Goal: Task Accomplishment & Management: Complete application form

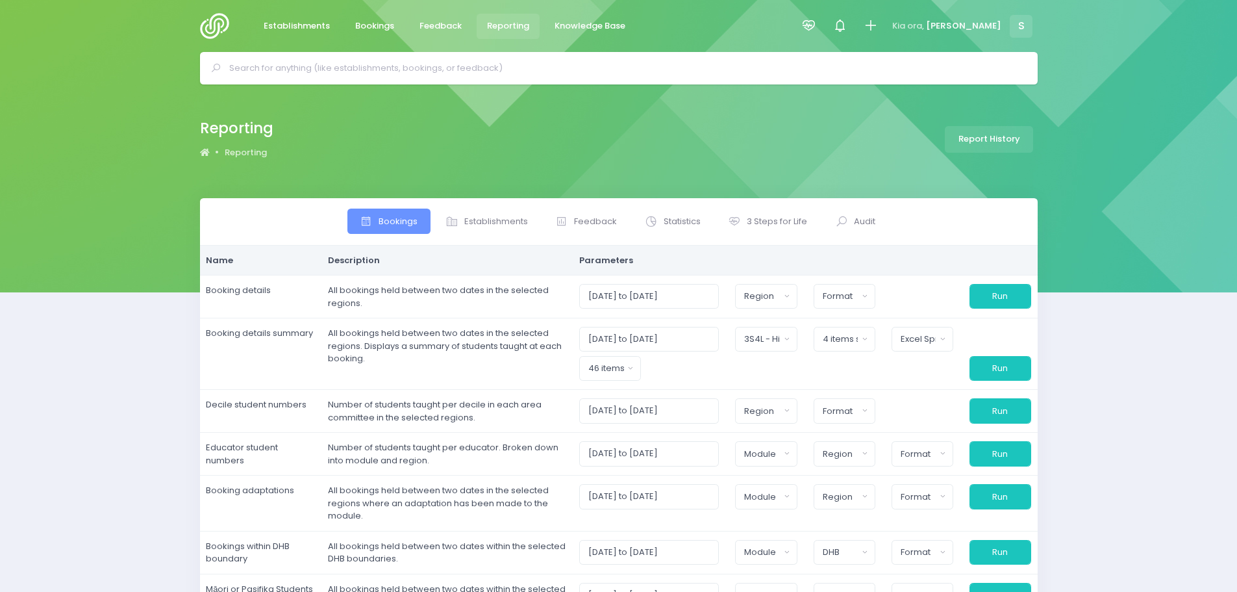
select select
select select "3S4L - High Schools"
select select "excel"
select select
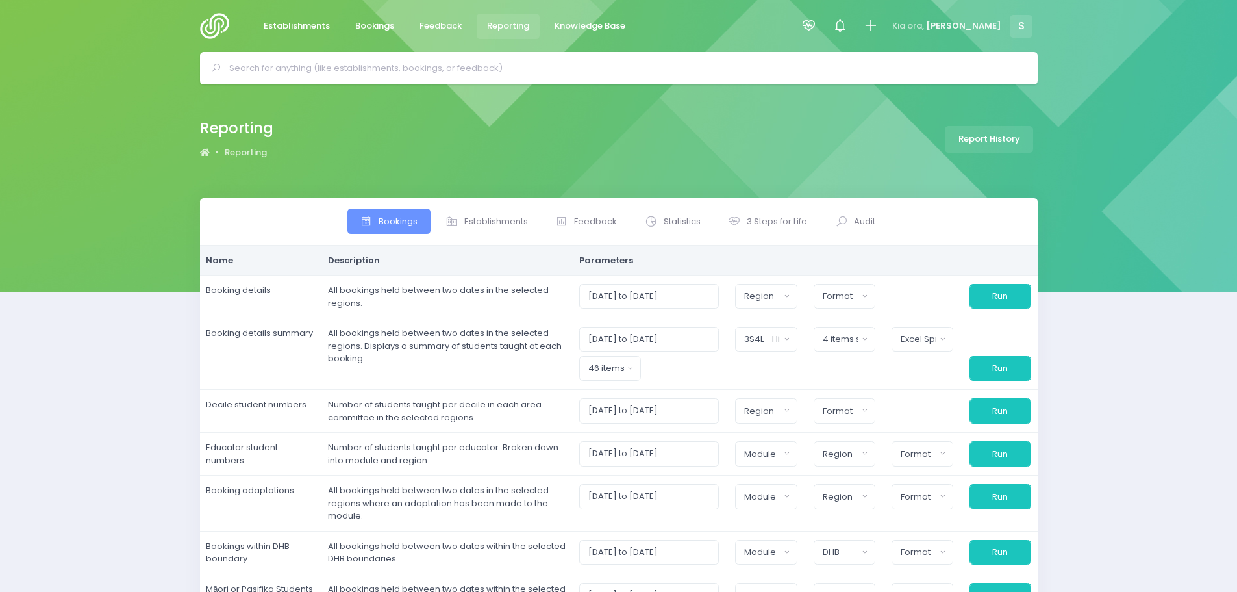
select select
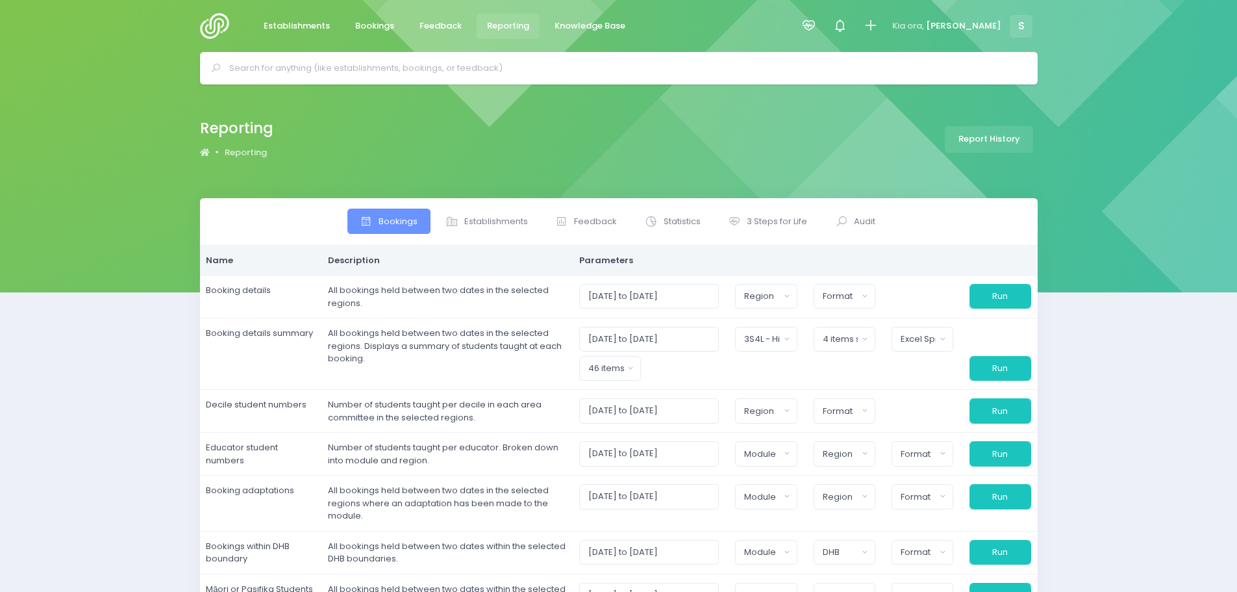
select select
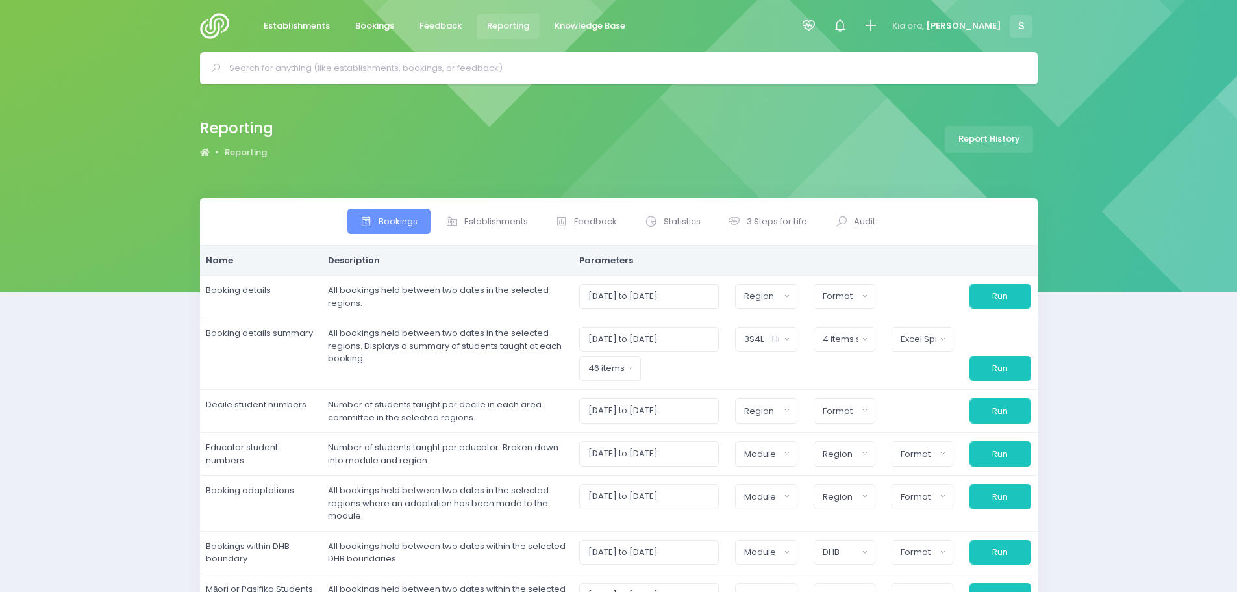
scroll to position [44, 0]
click at [438, 23] on span "Feedback" at bounding box center [440, 25] width 42 height 13
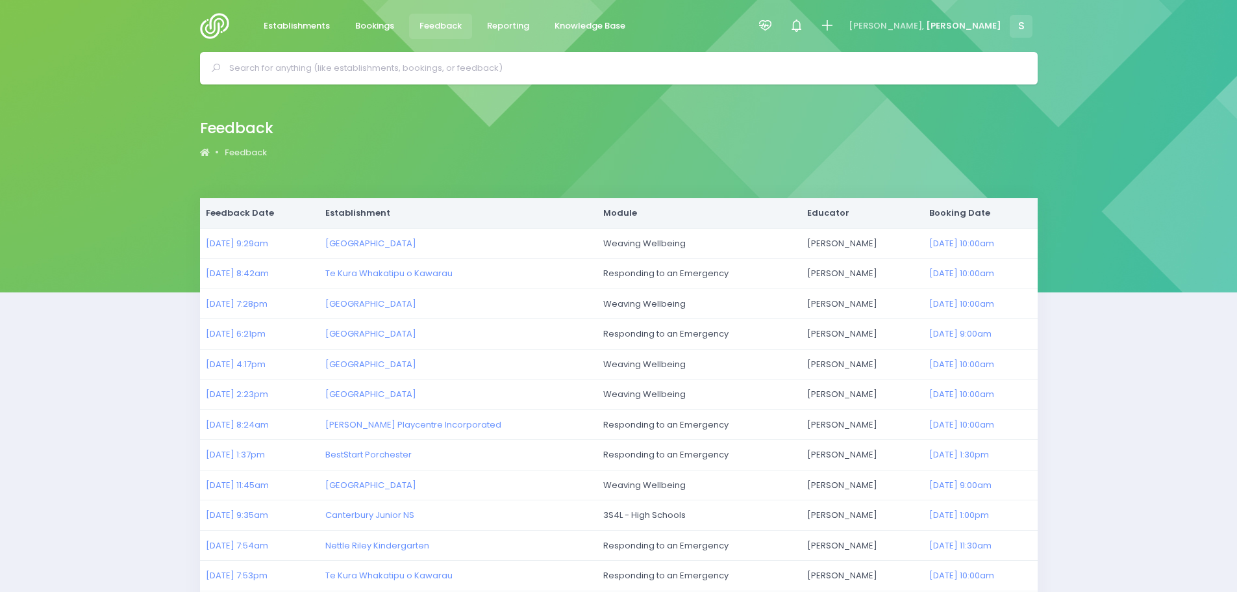
click at [222, 20] on img at bounding box center [218, 26] width 37 height 26
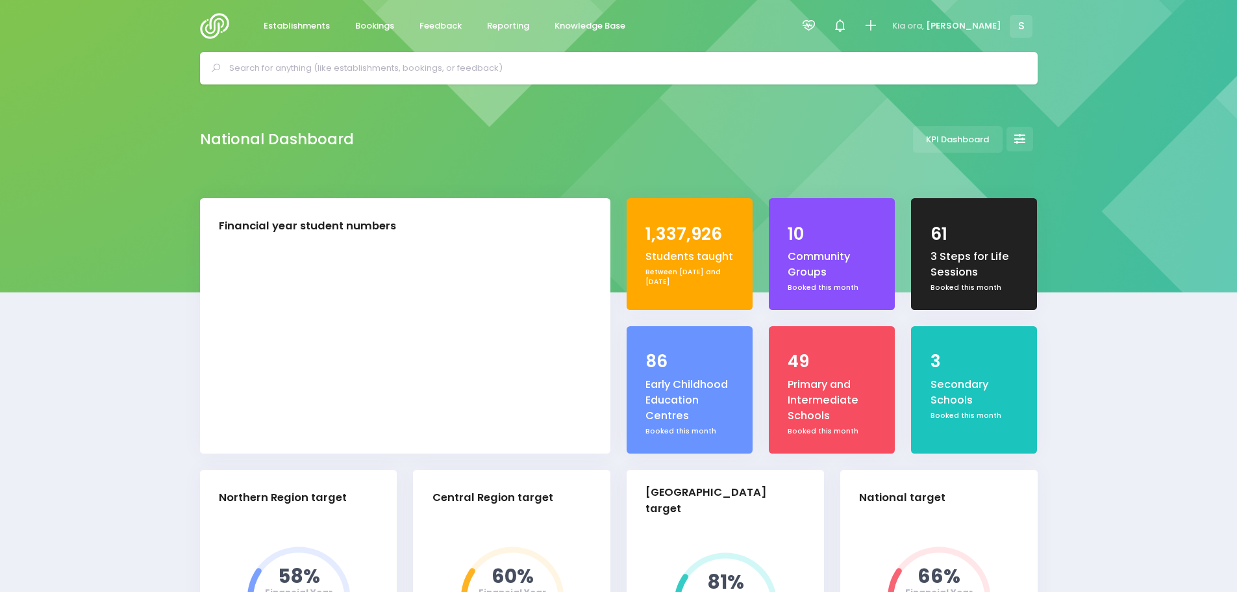
select select "5"
click at [878, 23] on icon at bounding box center [870, 25] width 15 height 15
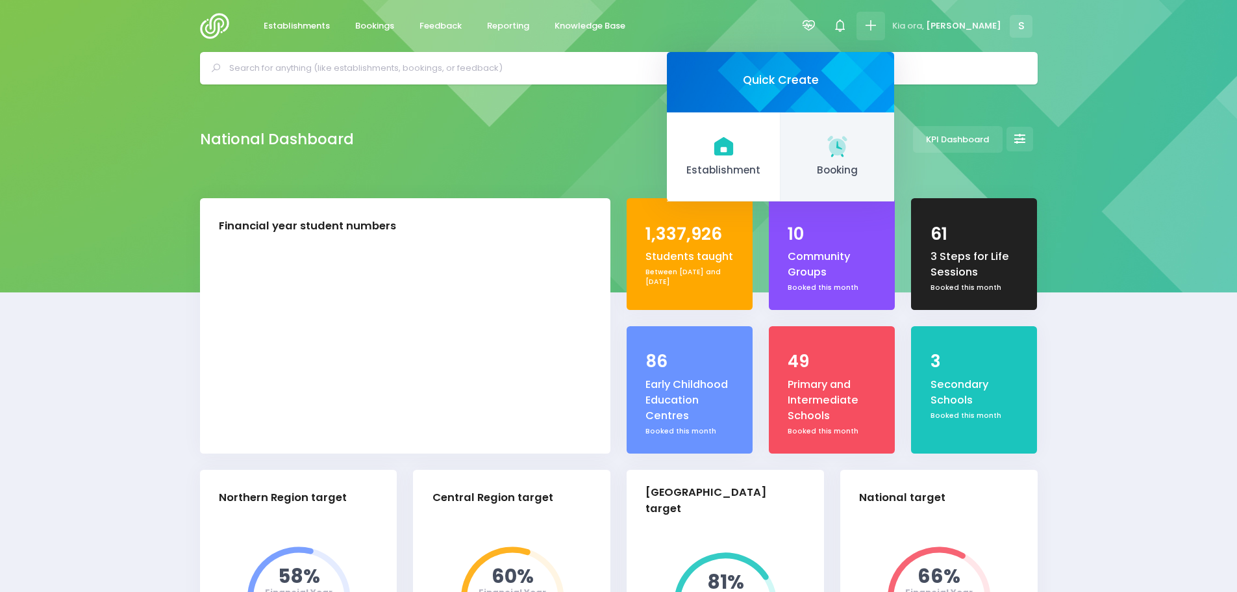
click at [847, 144] on icon at bounding box center [836, 145] width 19 height 19
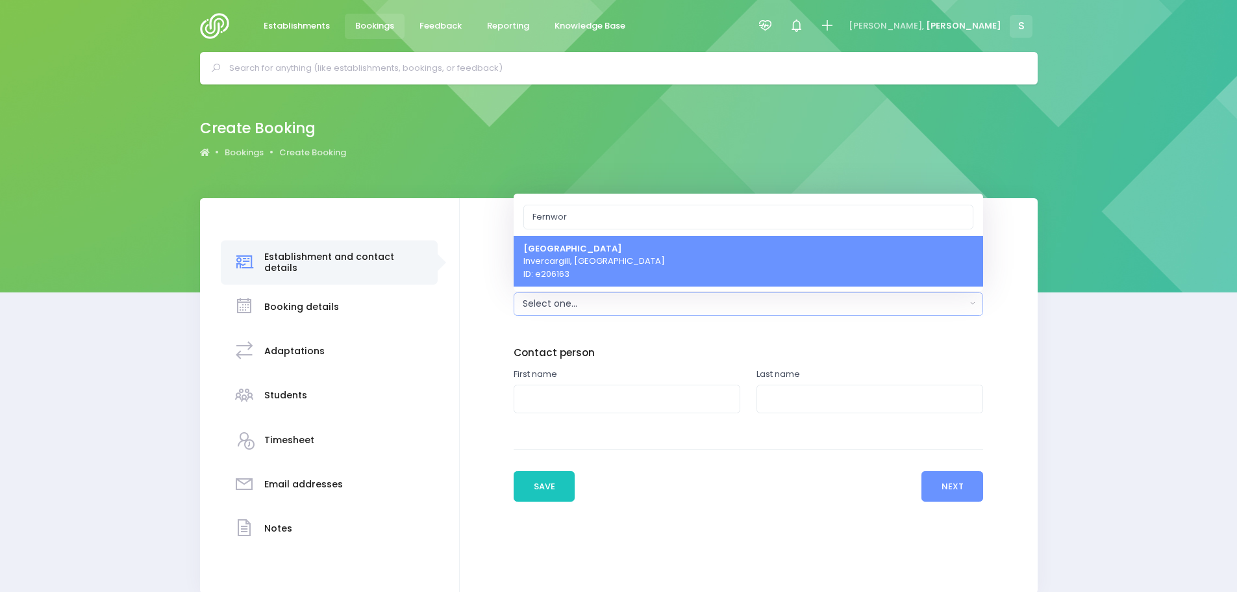
type input "Fernwor"
click at [601, 264] on span "Fernworth Primary School Invercargill, South Island Region ID: e206163" at bounding box center [594, 261] width 142 height 38
select select "206163"
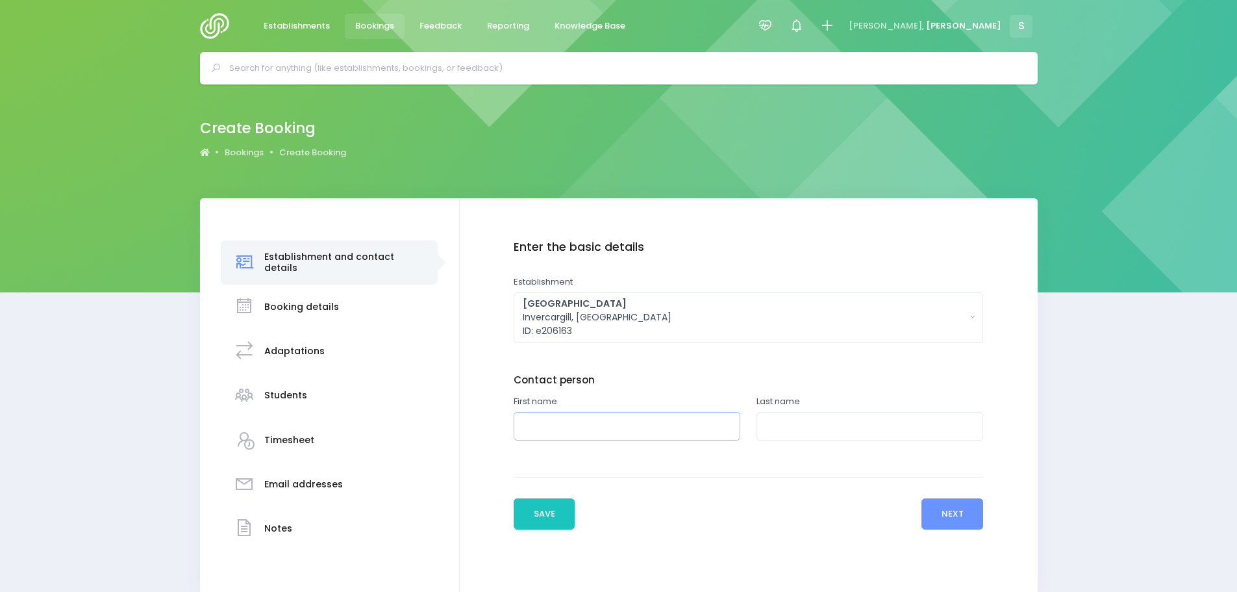
click at [571, 424] on input "text" at bounding box center [627, 426] width 227 height 29
type input "Rachel"
click at [771, 425] on input "text" at bounding box center [869, 426] width 227 height 29
type input "Devery"
click at [964, 514] on button "Next" at bounding box center [952, 513] width 62 height 31
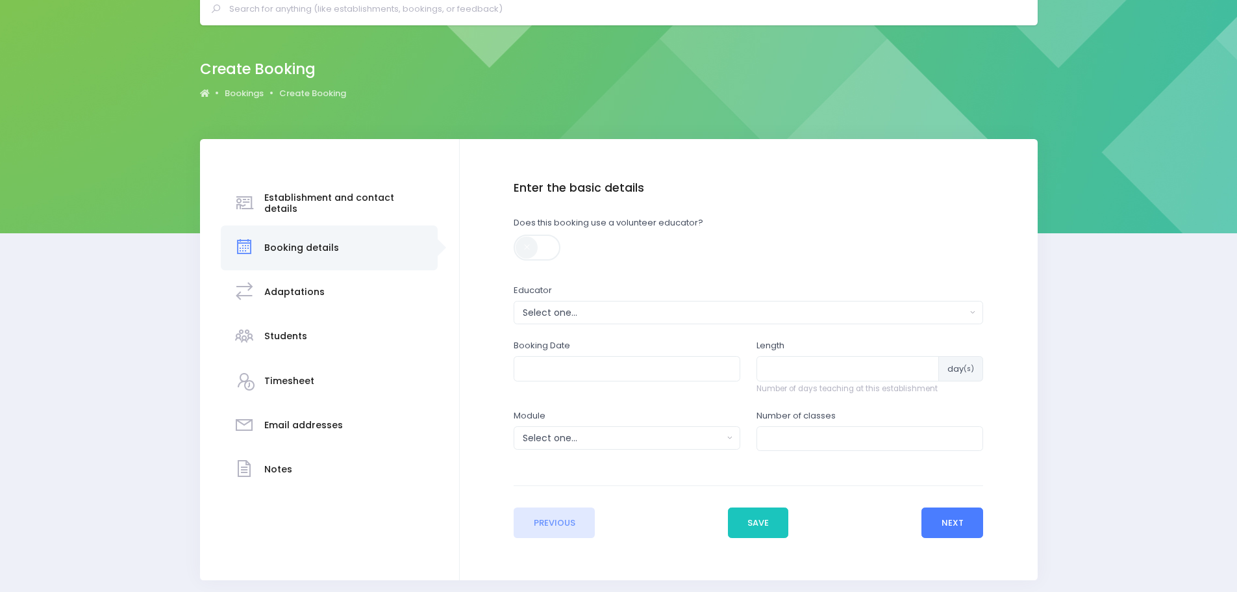
scroll to position [65, 0]
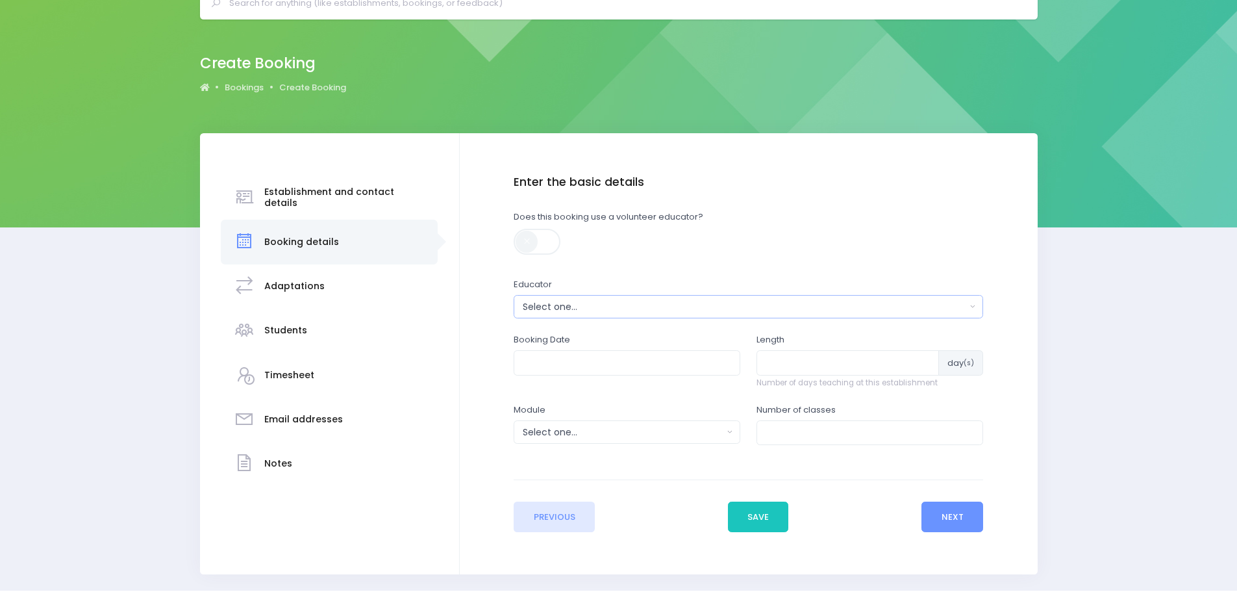
click at [578, 303] on div "Select one..." at bounding box center [744, 307] width 443 height 14
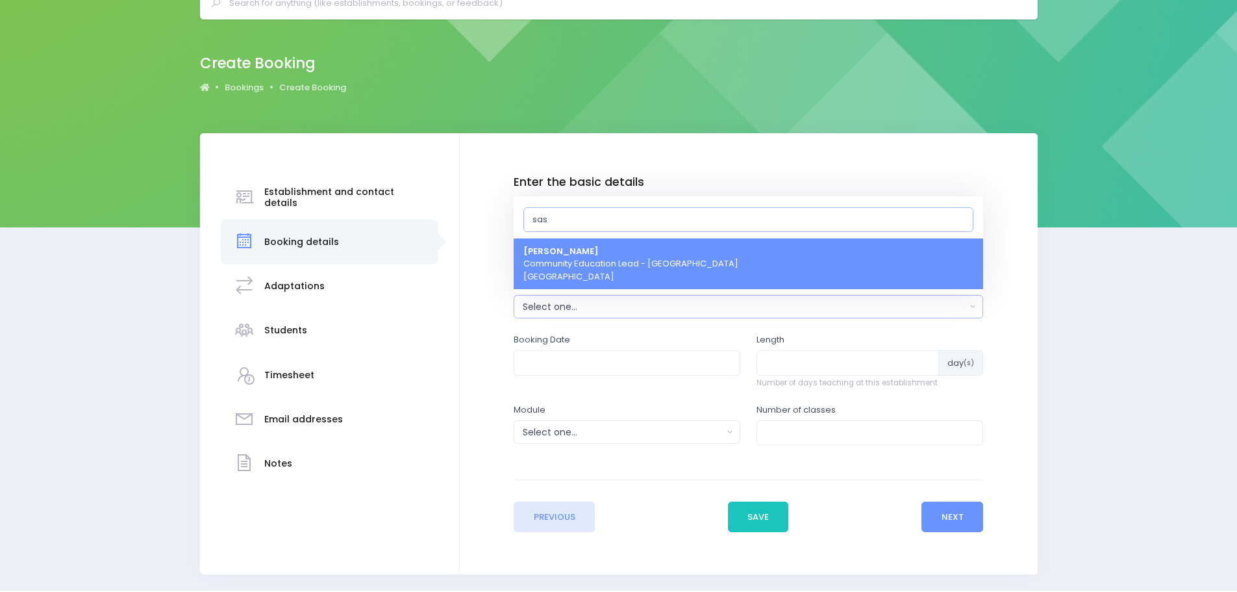
type input "sas"
click at [580, 273] on span "Sasha Frame Community Education Lead - Te Waipounamu South Island Region" at bounding box center [630, 264] width 215 height 38
select select "455801"
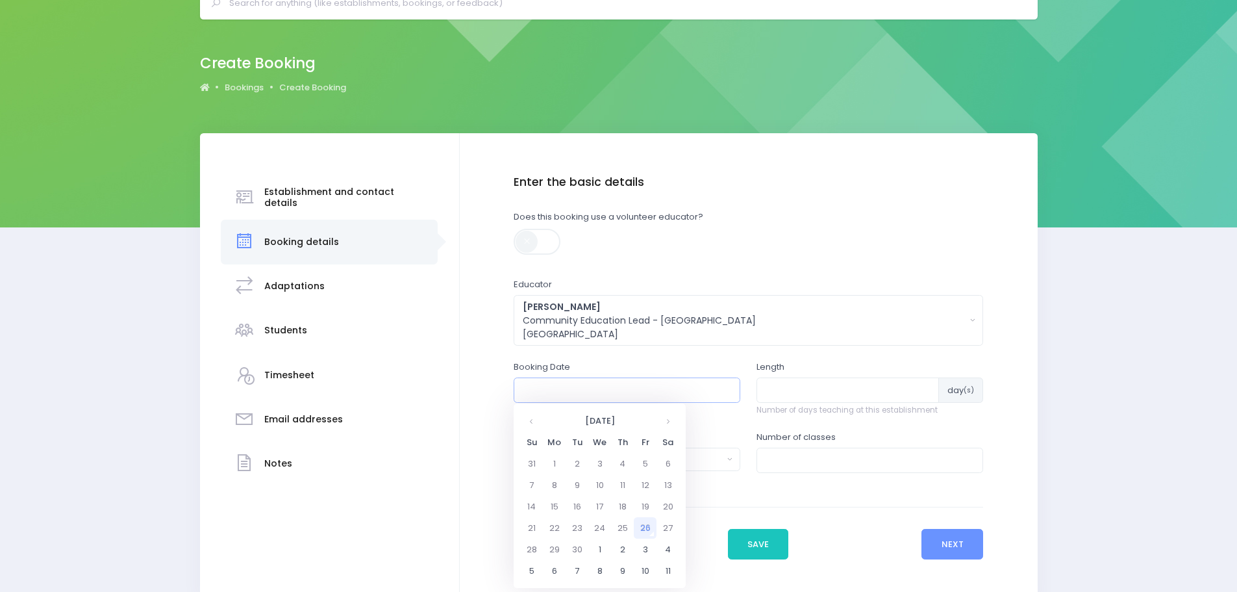
click at [602, 391] on input "text" at bounding box center [627, 389] width 227 height 25
drag, startPoint x: 534, startPoint y: 418, endPoint x: 540, endPoint y: 422, distance: 7.0
click at [534, 418] on th at bounding box center [531, 420] width 23 height 21
click at [664, 420] on th at bounding box center [667, 420] width 23 height 21
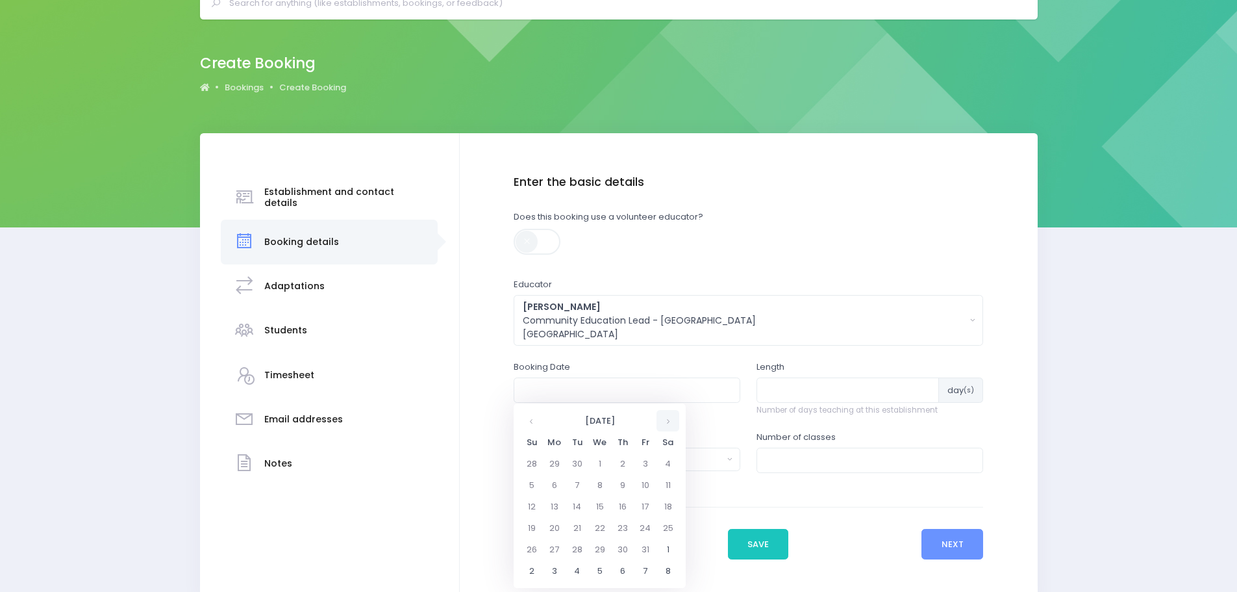
click at [664, 420] on th at bounding box center [667, 420] width 23 height 21
click at [577, 486] on td "3" at bounding box center [577, 484] width 23 height 21
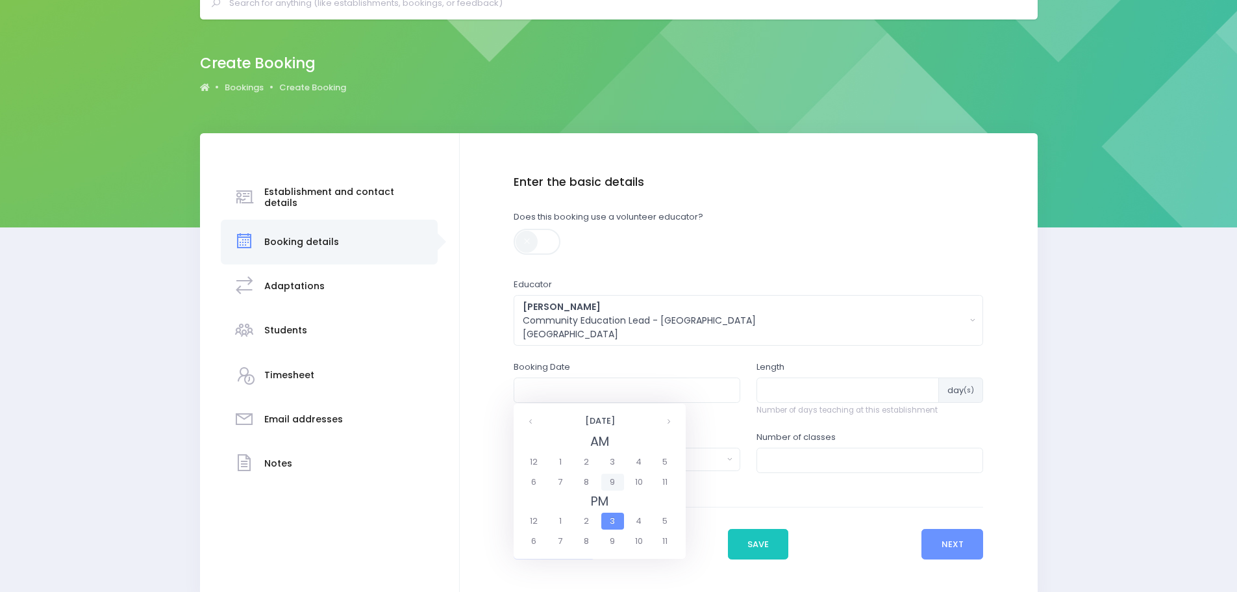
click at [615, 481] on span "9" at bounding box center [612, 481] width 23 height 17
click at [610, 485] on span "9:30" at bounding box center [619, 481] width 36 height 17
type input "03/02/2026 09:30 AM"
click at [770, 393] on input "number" at bounding box center [847, 389] width 182 height 25
type input "3"
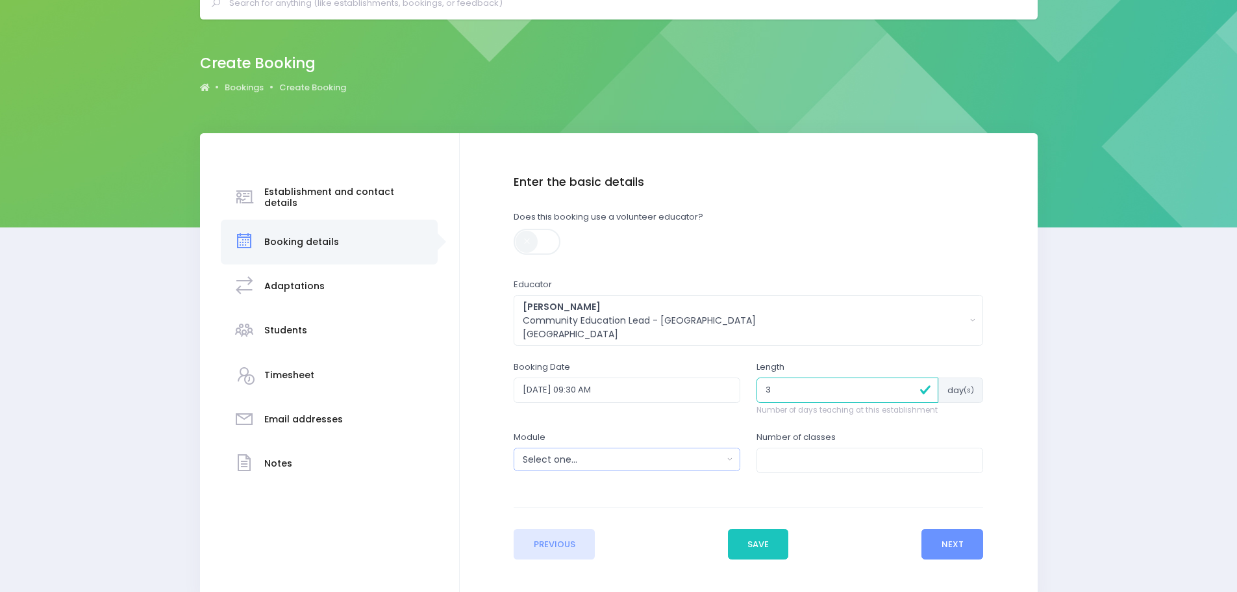
click at [614, 462] on div "Select one..." at bounding box center [623, 460] width 200 height 14
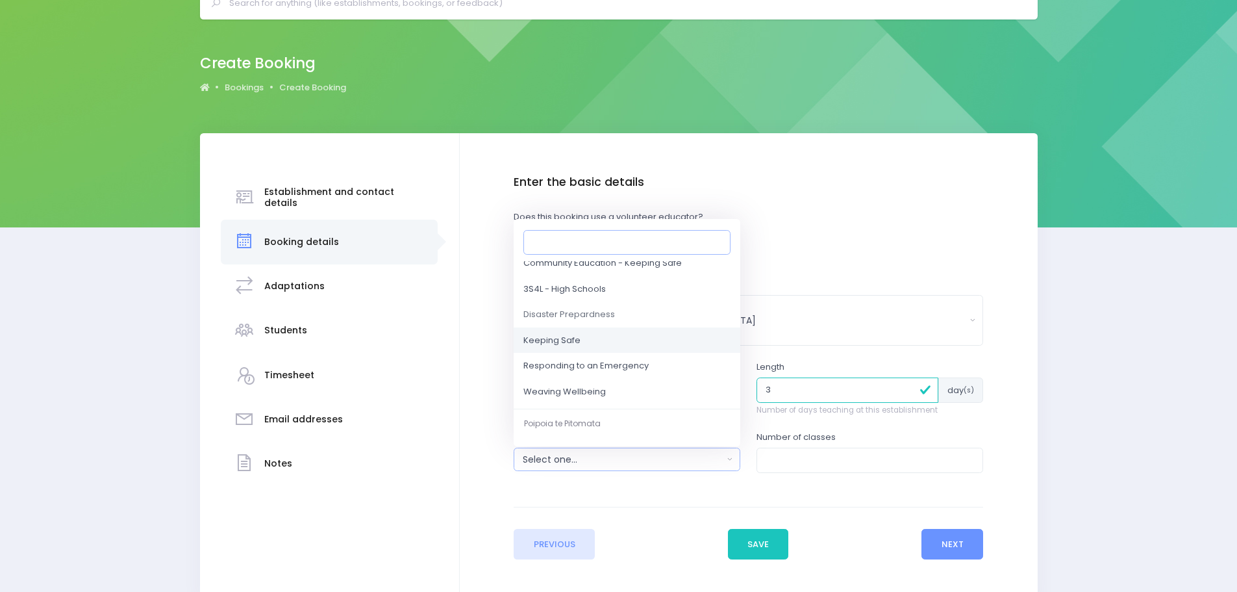
scroll to position [130, 0]
click at [644, 349] on span "Responding to an Emergency" at bounding box center [585, 344] width 125 height 13
select select "Responding to an Emergency"
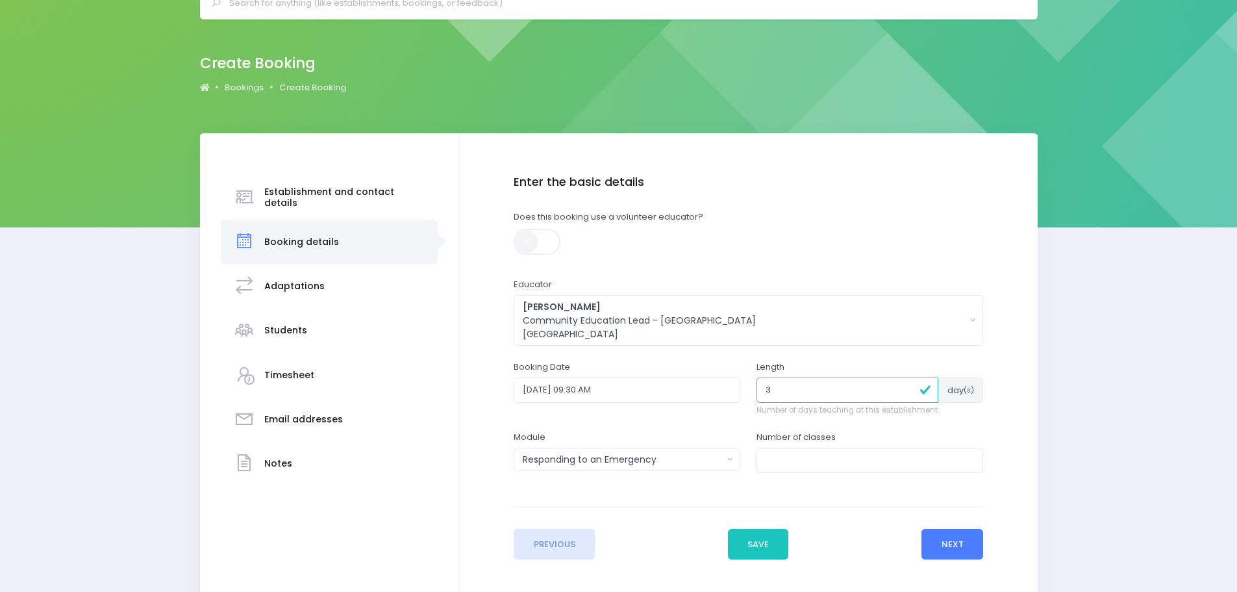
click at [947, 540] on button "Next" at bounding box center [952, 544] width 62 height 31
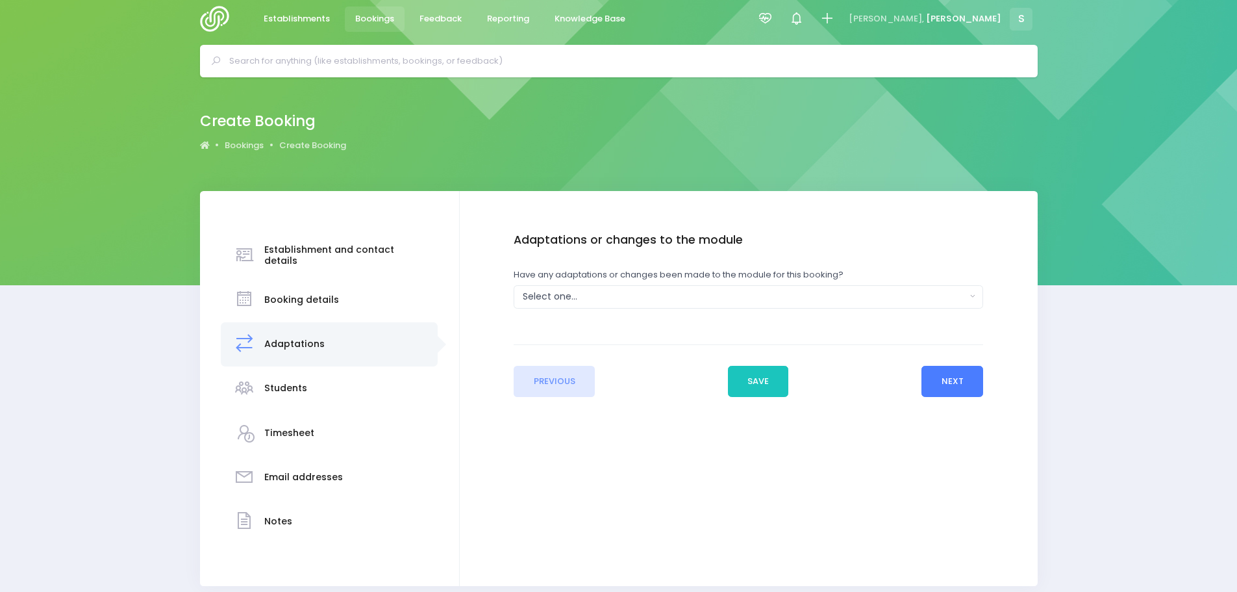
scroll to position [0, 0]
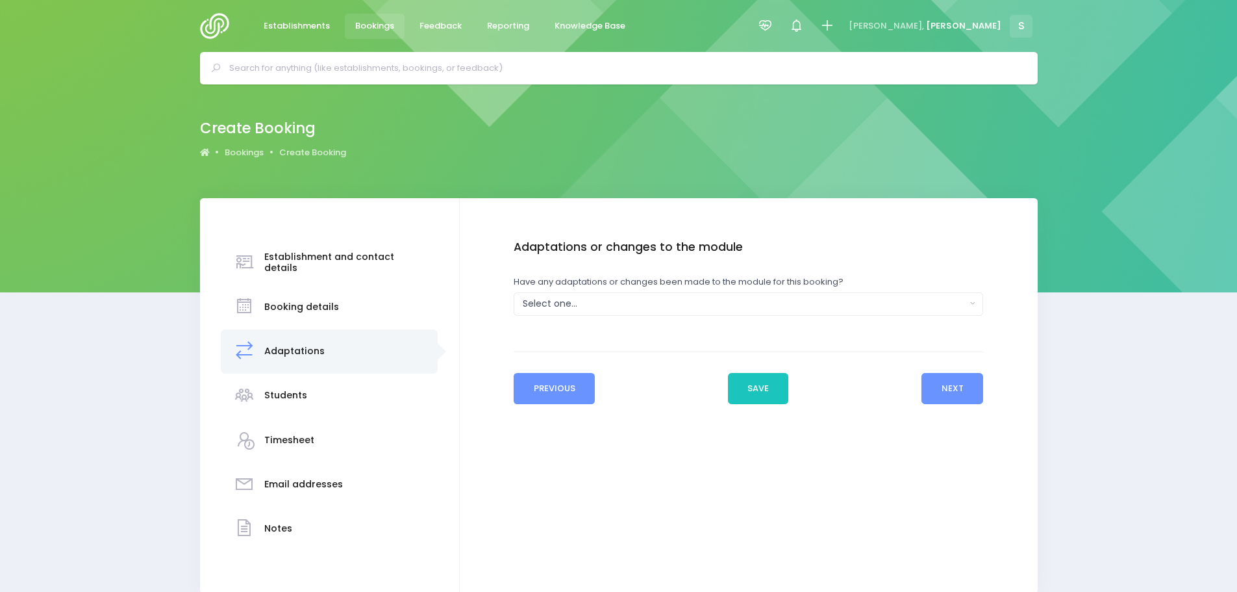
click at [557, 386] on button "Previous" at bounding box center [554, 388] width 81 height 31
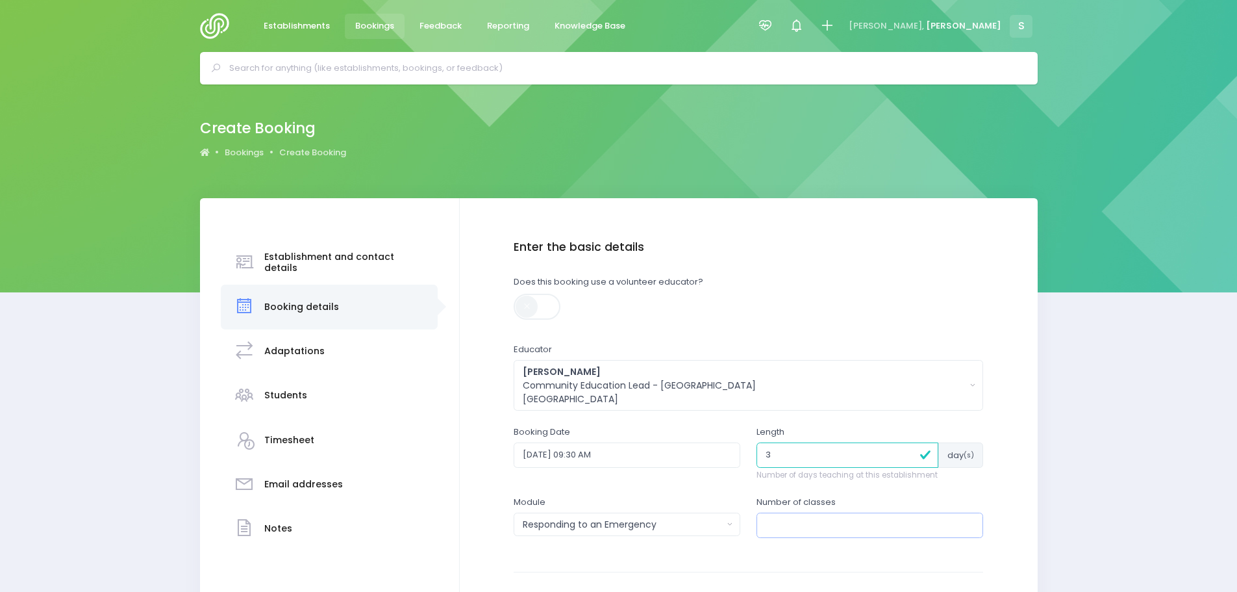
click at [793, 521] on input "number" at bounding box center [869, 524] width 227 height 25
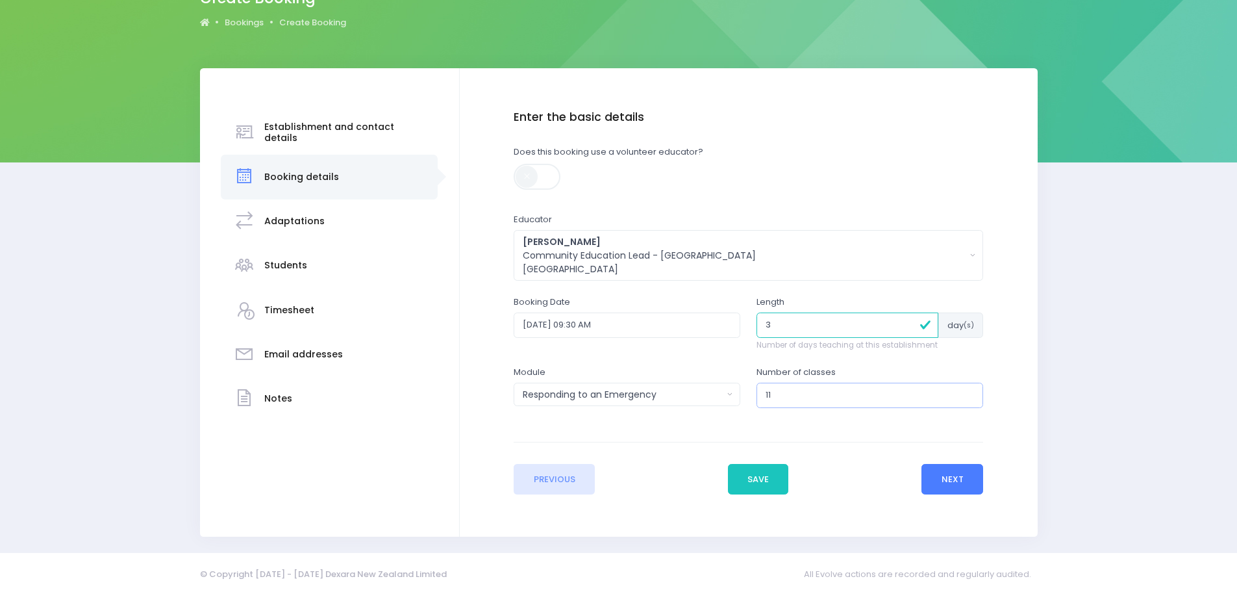
type input "11"
click at [952, 482] on button "Next" at bounding box center [952, 479] width 62 height 31
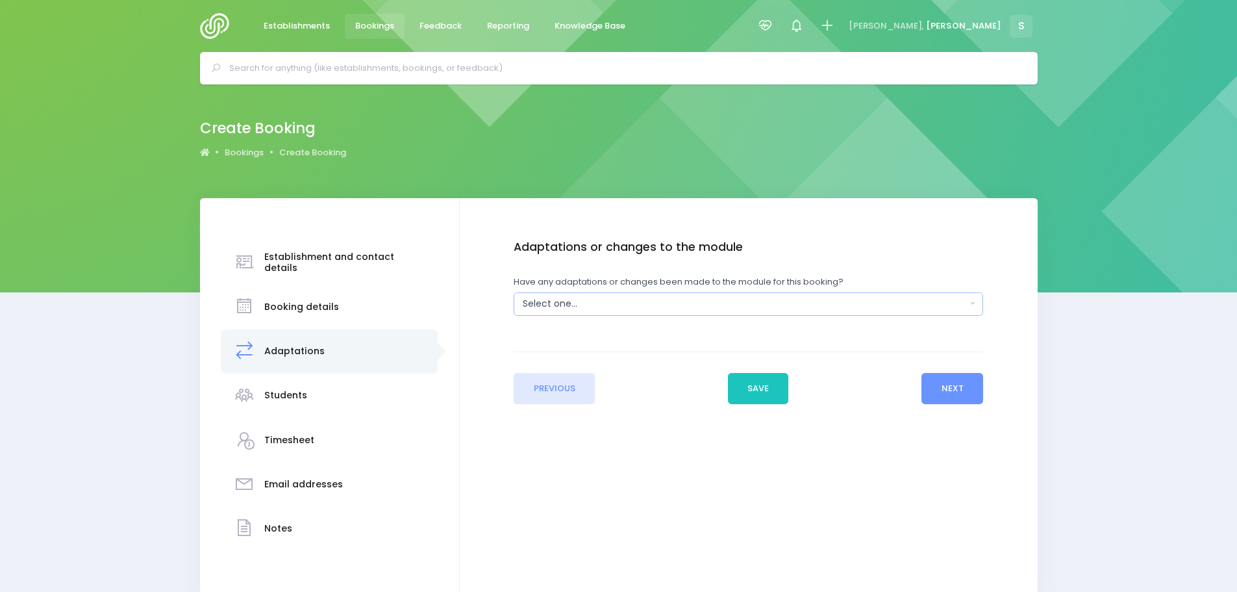
click at [615, 304] on div "Select one..." at bounding box center [744, 304] width 443 height 14
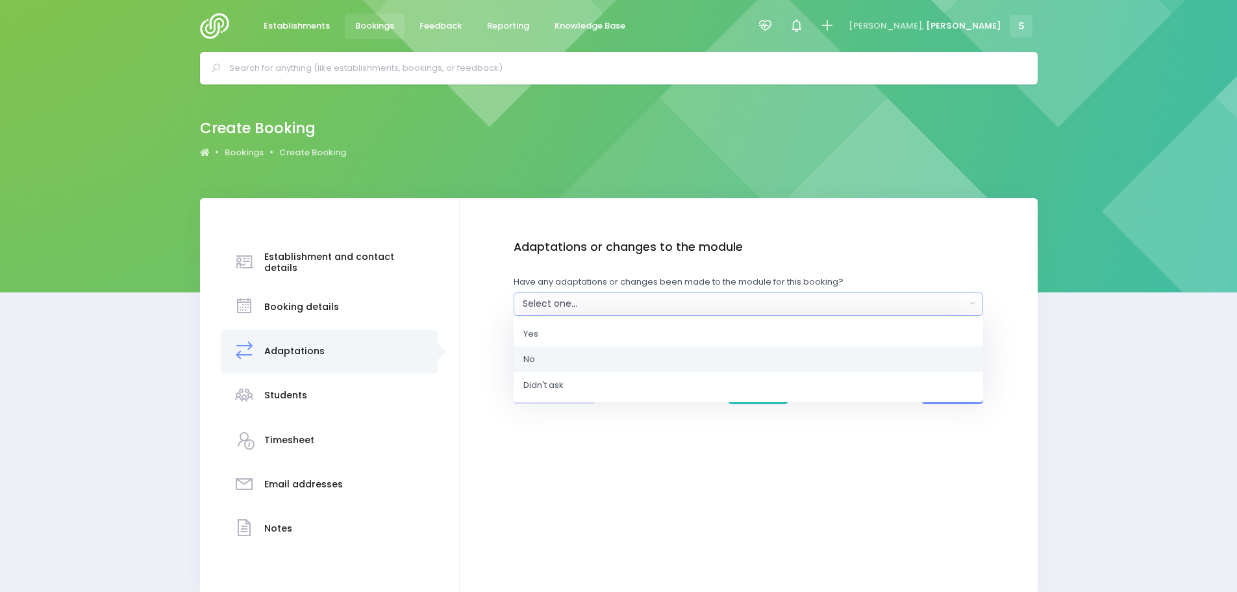
click at [553, 356] on link "No" at bounding box center [748, 359] width 469 height 26
select select "No"
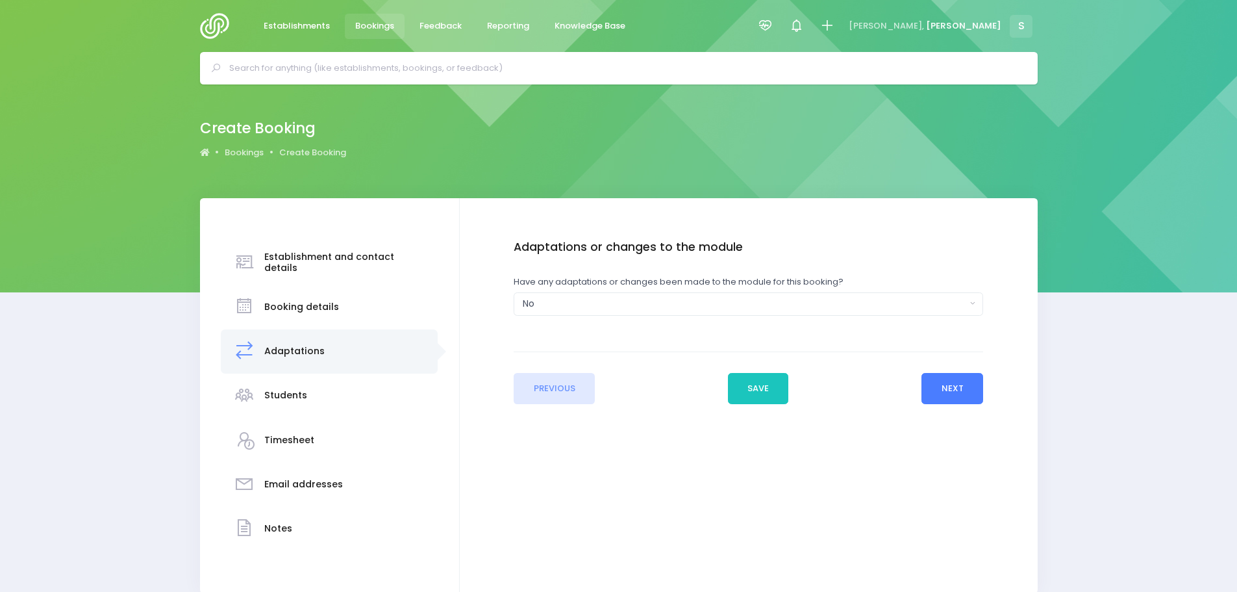
click at [937, 387] on button "Next" at bounding box center [952, 388] width 62 height 31
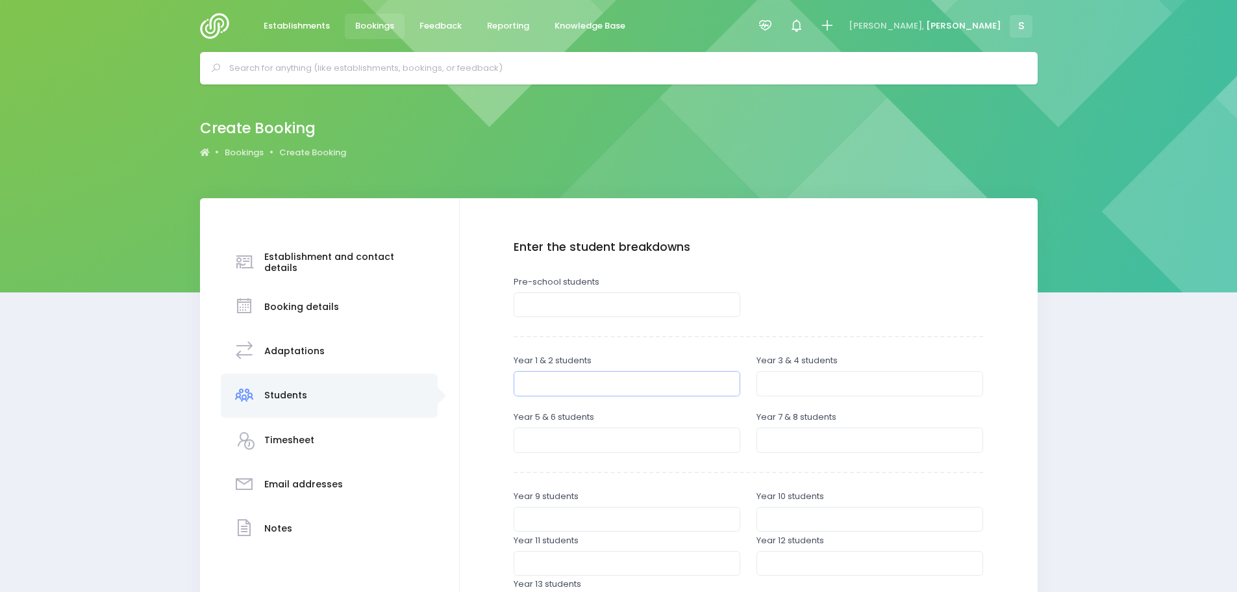
click at [567, 384] on input "number" at bounding box center [627, 383] width 227 height 25
type input "50"
click at [795, 382] on input "number" at bounding box center [869, 383] width 227 height 25
type input "96"
click at [617, 441] on input "number" at bounding box center [627, 439] width 227 height 25
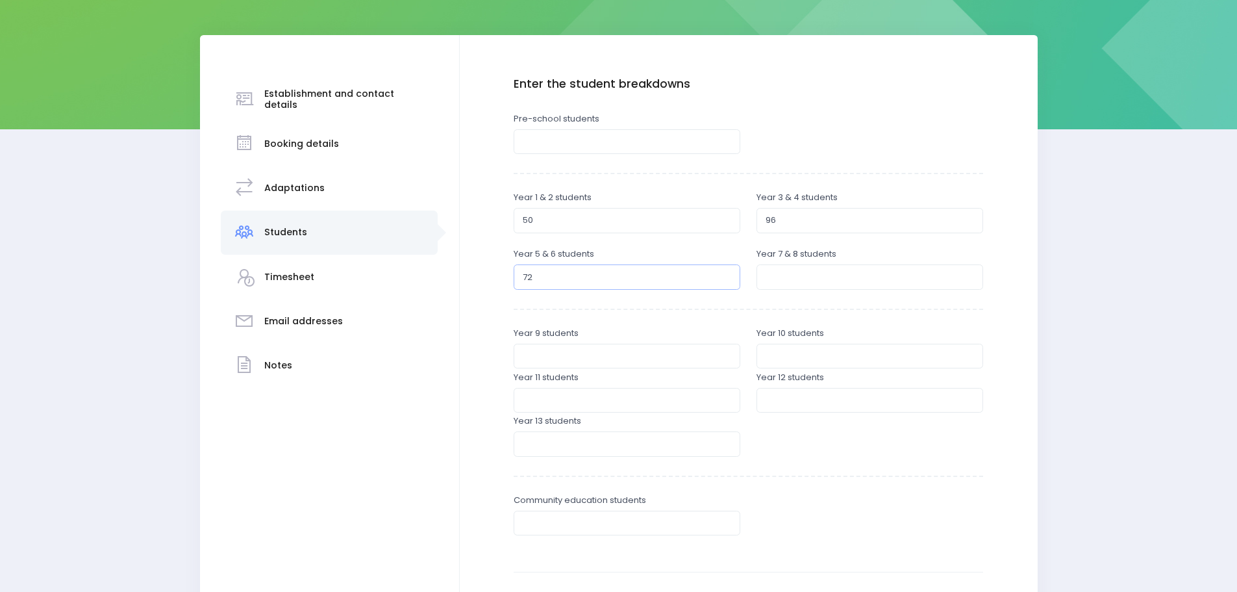
scroll to position [195, 0]
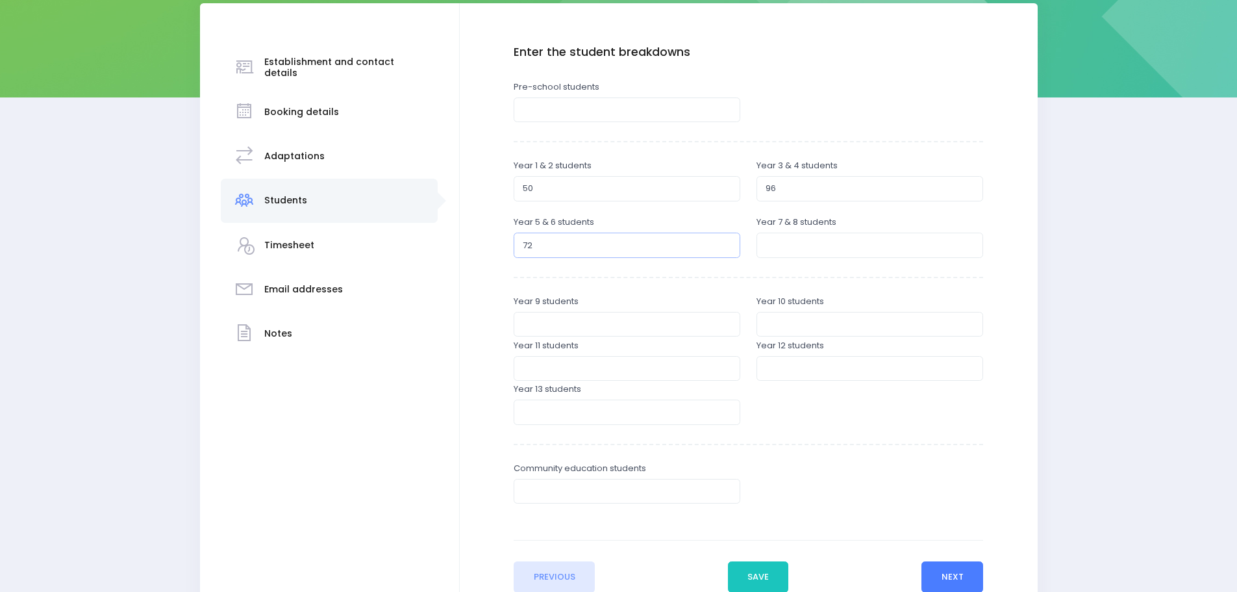
type input "72"
click at [952, 580] on button "Next" at bounding box center [952, 576] width 62 height 31
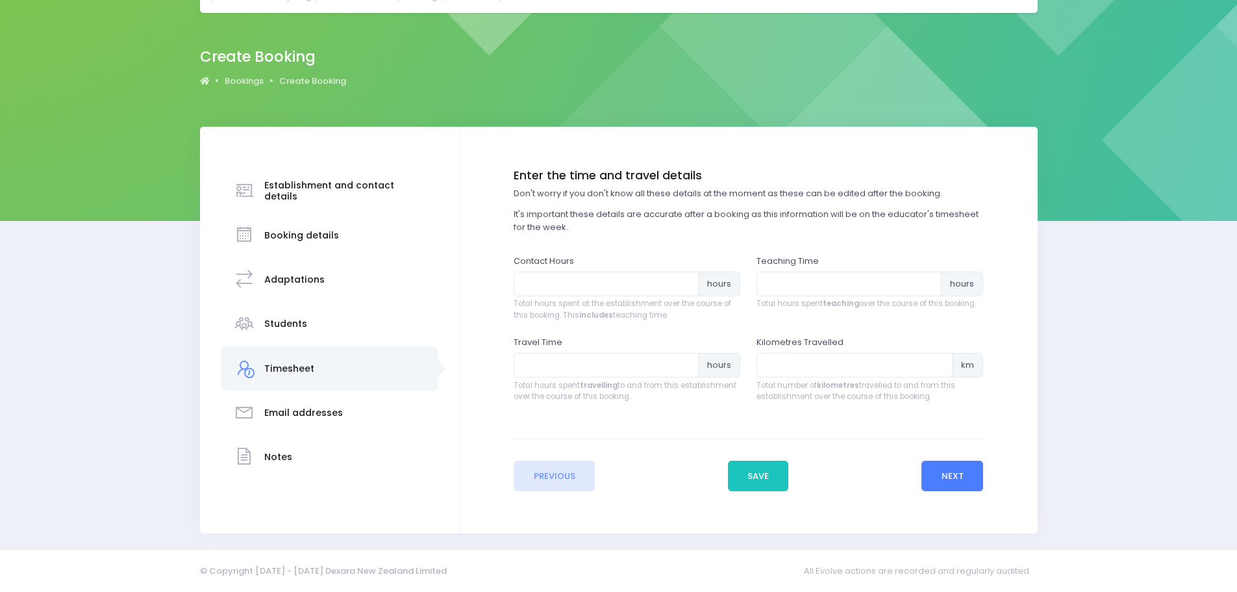
click at [969, 473] on button "Next" at bounding box center [952, 475] width 62 height 31
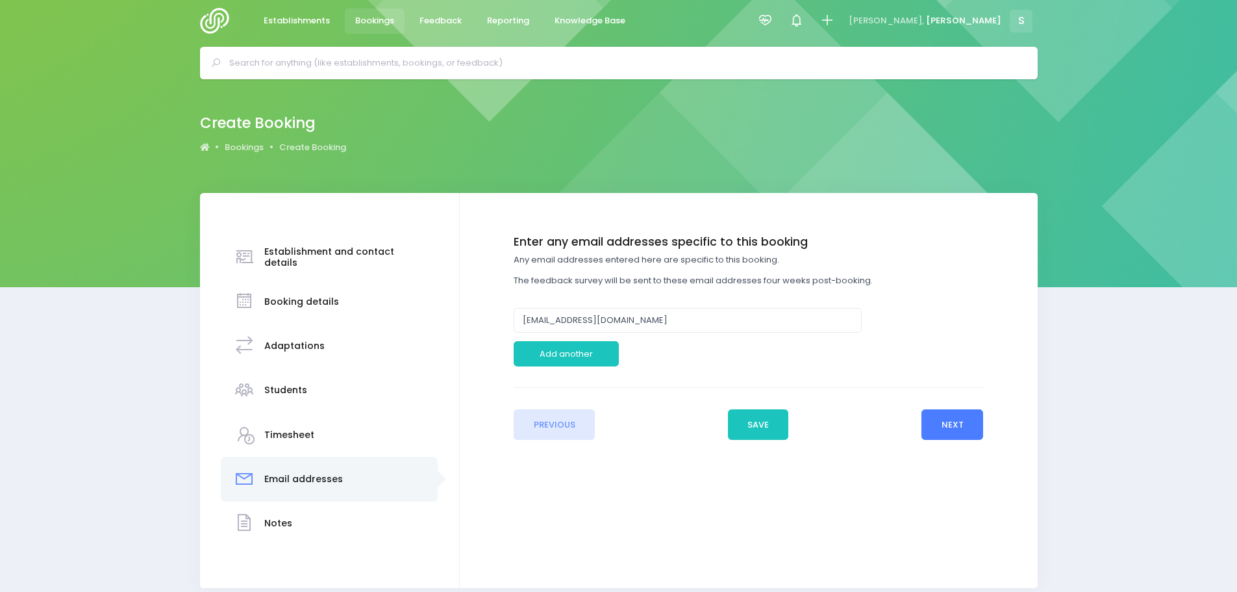
scroll to position [0, 0]
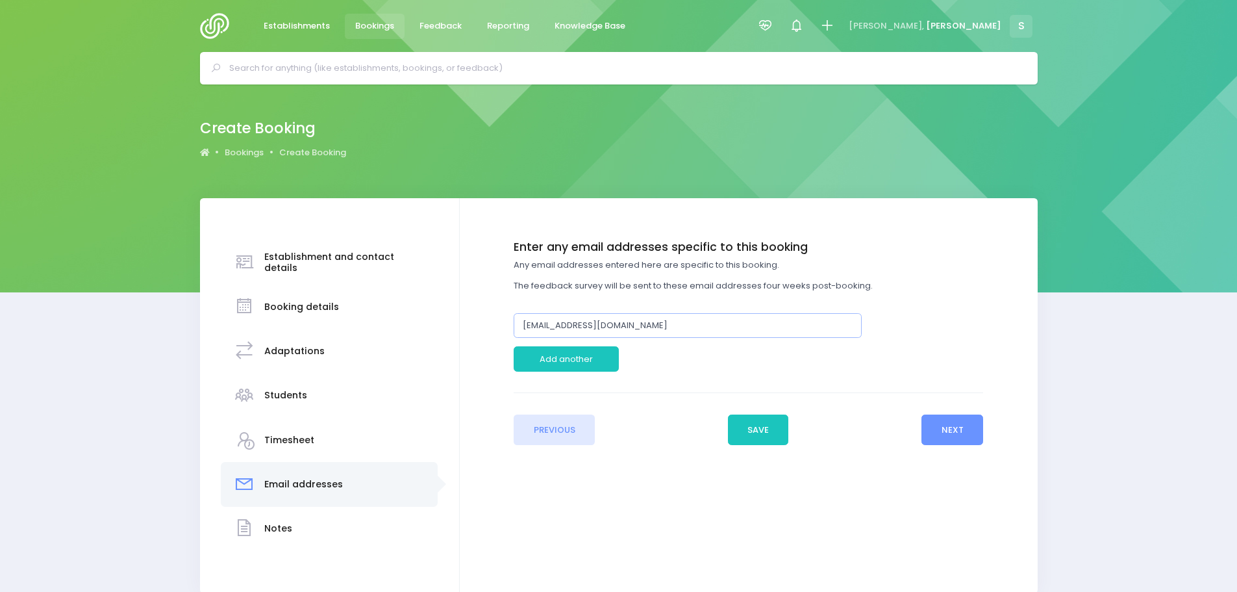
click at [532, 323] on input "jo@fernworth.school.nz" at bounding box center [688, 325] width 348 height 25
type input "racheld@fernworth.school.nz"
click at [934, 427] on button "Next" at bounding box center [952, 429] width 62 height 31
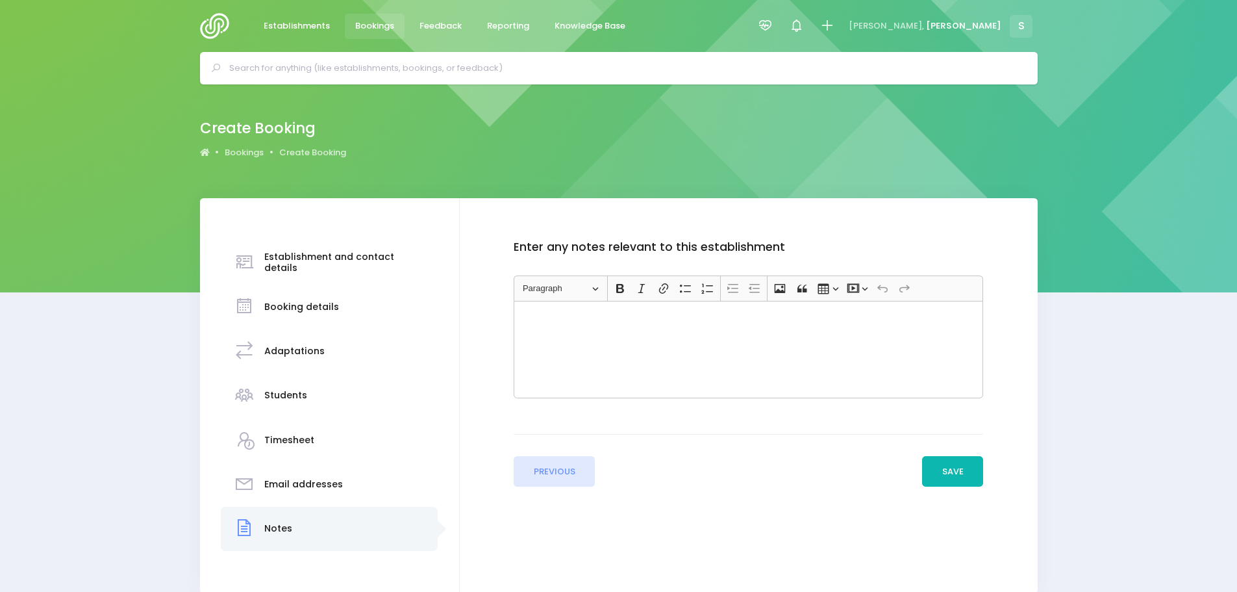
click at [945, 468] on button "Save" at bounding box center [952, 471] width 61 height 31
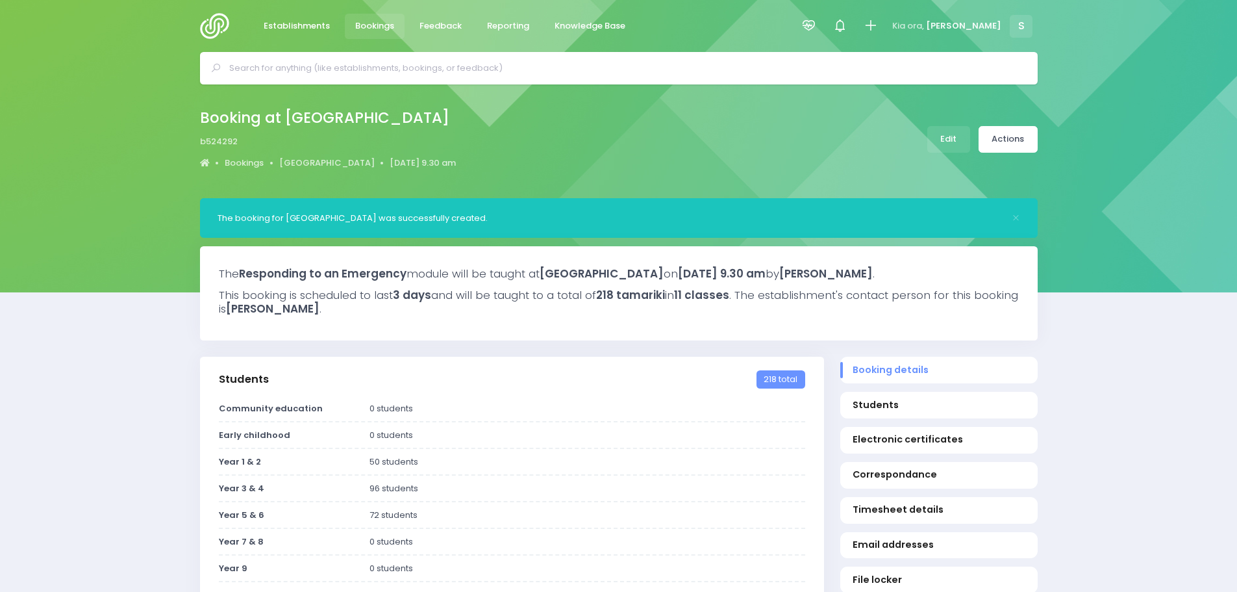
select select "5"
click at [314, 162] on link "[GEOGRAPHIC_DATA]" at bounding box center [326, 162] width 95 height 13
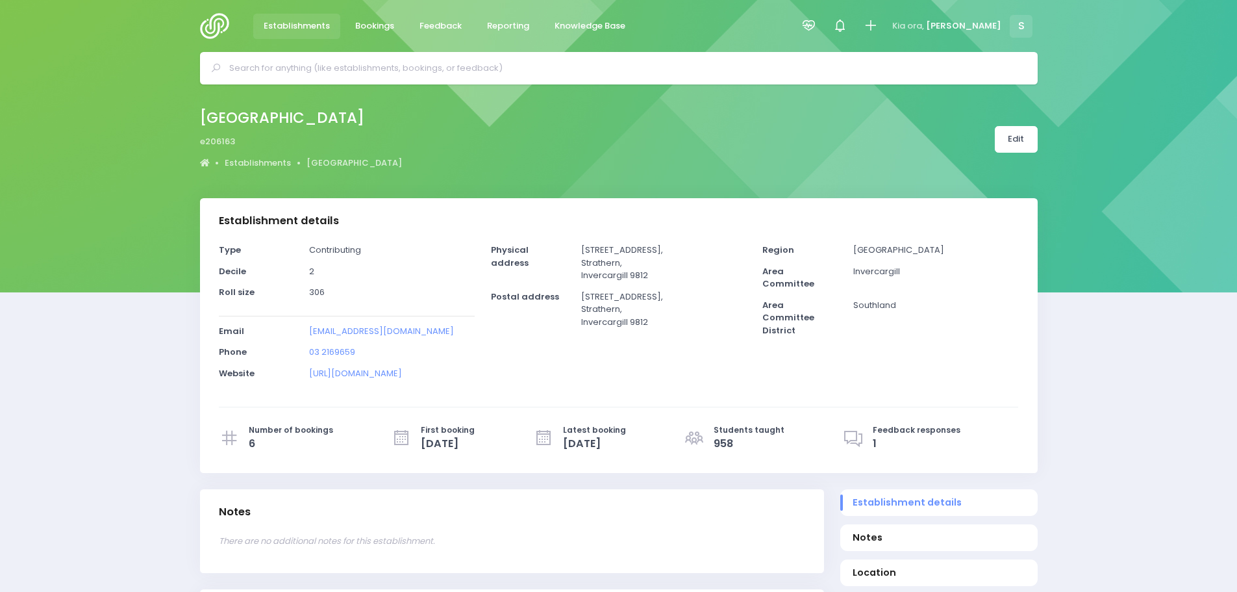
select select "5"
click at [1019, 138] on link "Edit" at bounding box center [1016, 139] width 43 height 27
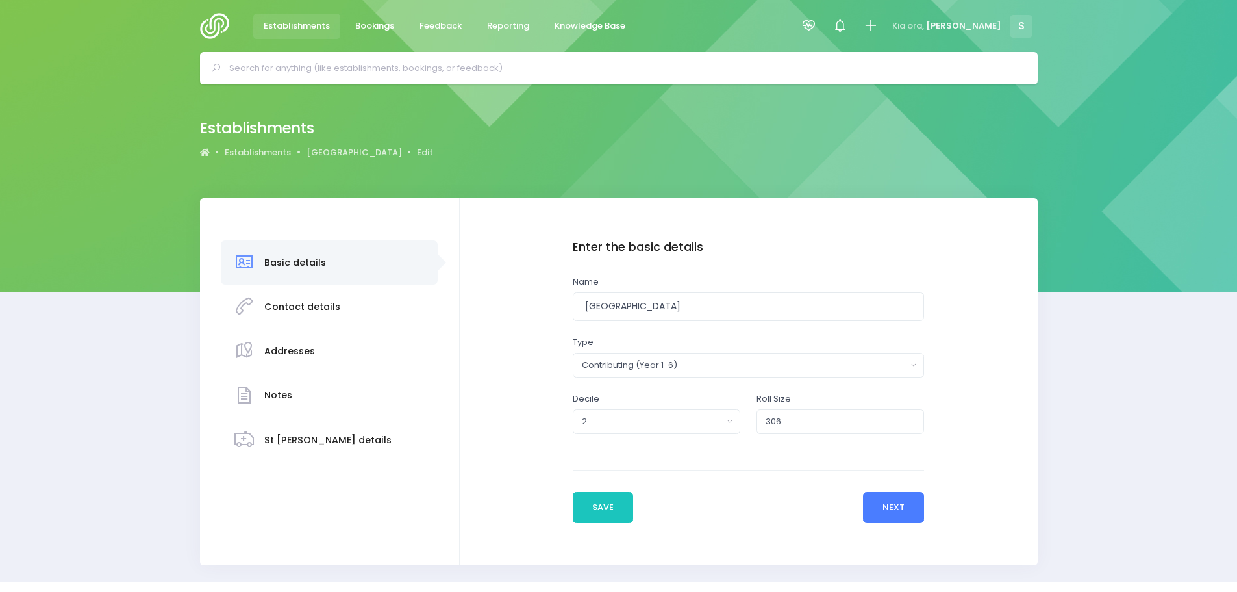
click at [906, 509] on button "Next" at bounding box center [894, 507] width 62 height 31
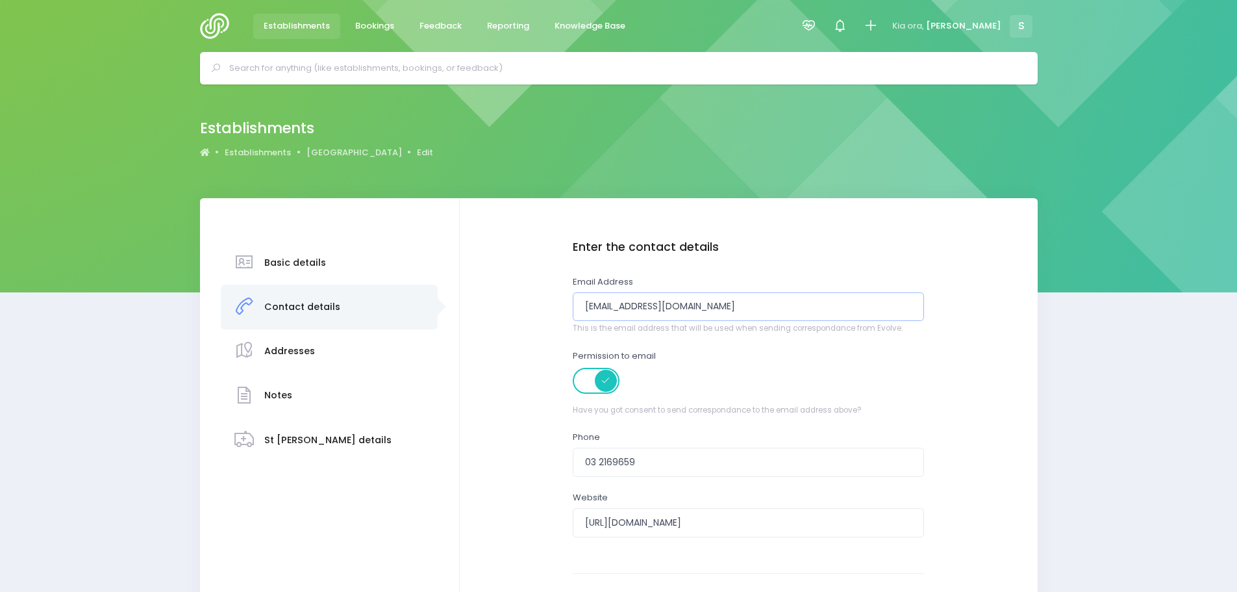
click at [595, 306] on input "[EMAIL_ADDRESS][DOMAIN_NAME]" at bounding box center [749, 306] width 352 height 29
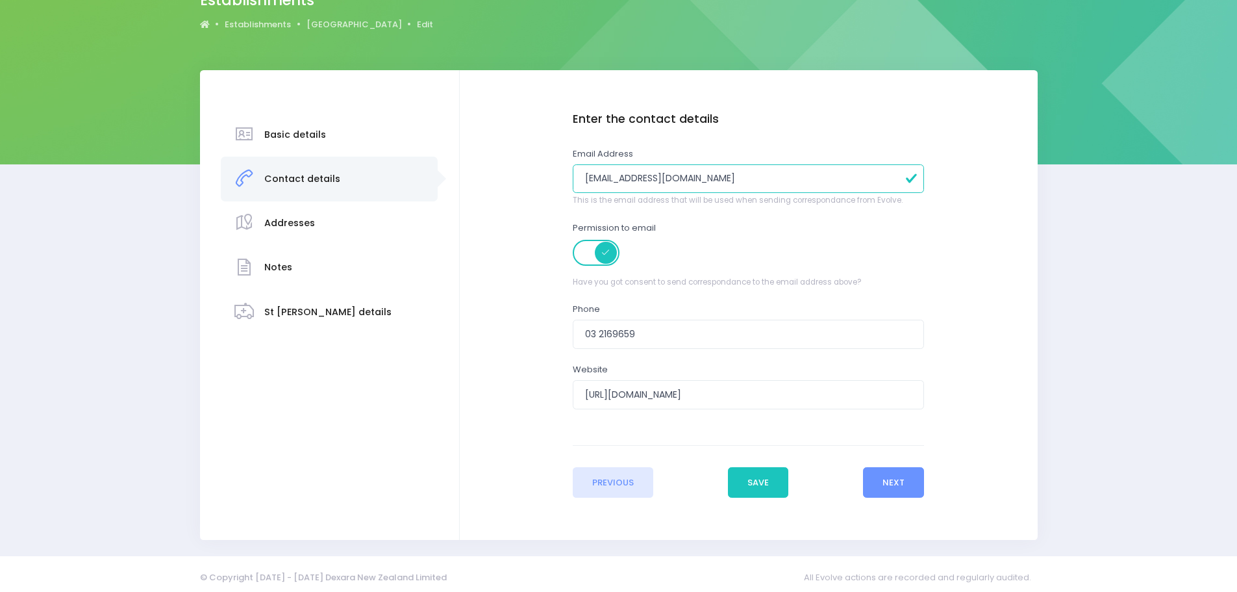
scroll to position [134, 0]
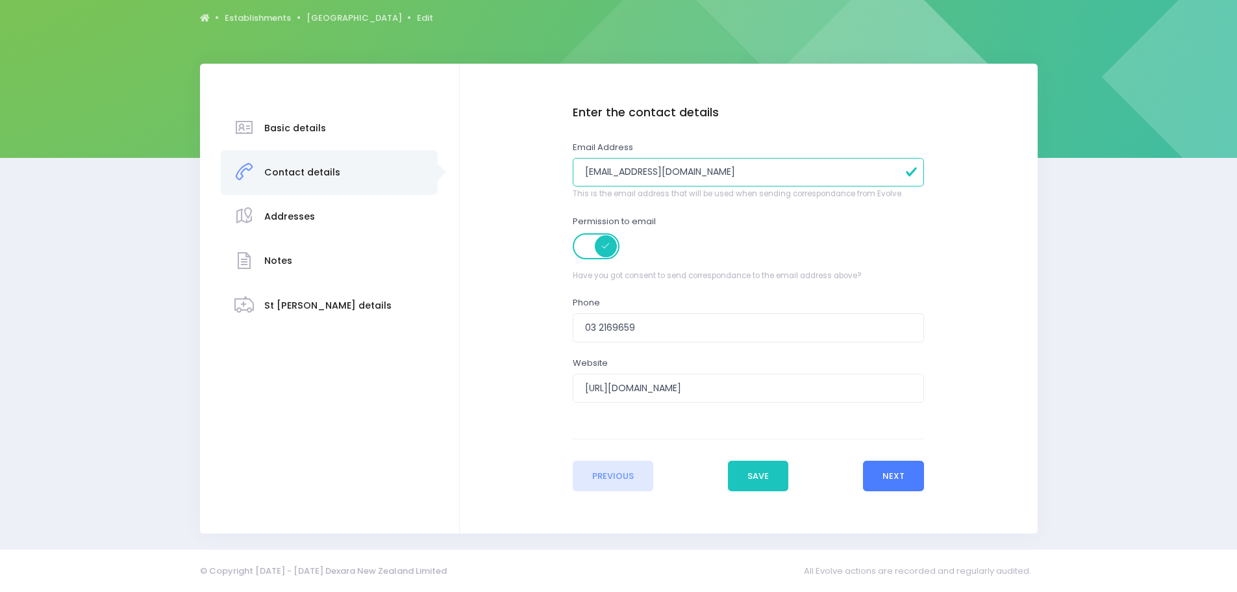
type input "[EMAIL_ADDRESS][DOMAIN_NAME]"
click at [890, 481] on button "Next" at bounding box center [894, 475] width 62 height 31
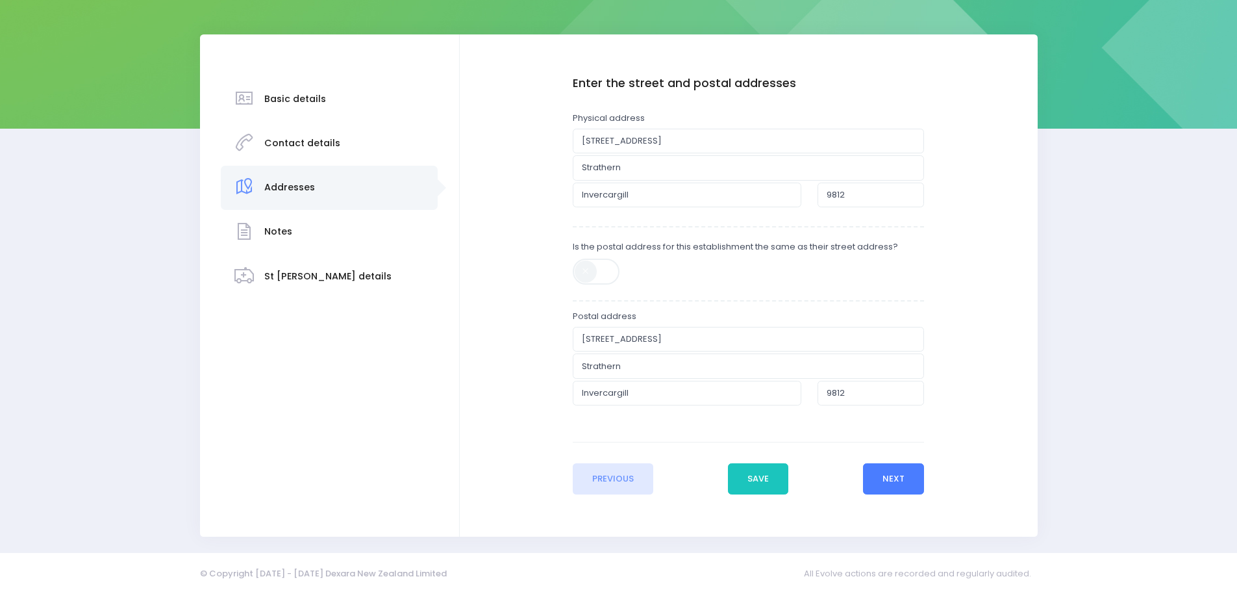
scroll to position [167, 0]
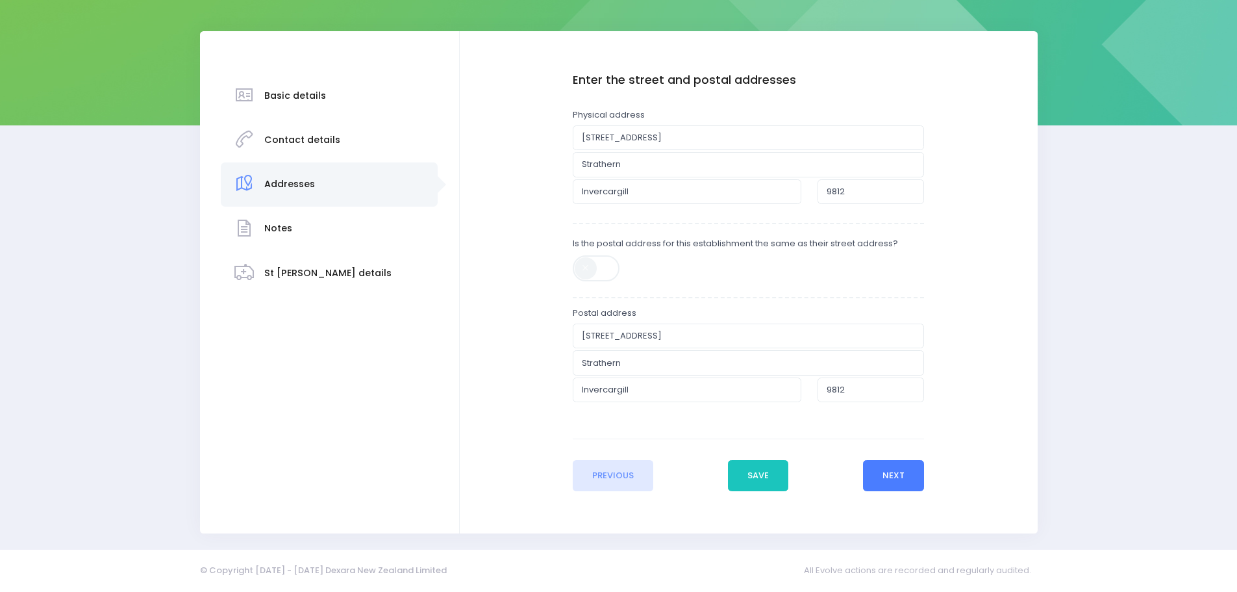
click at [897, 480] on button "Next" at bounding box center [894, 475] width 62 height 31
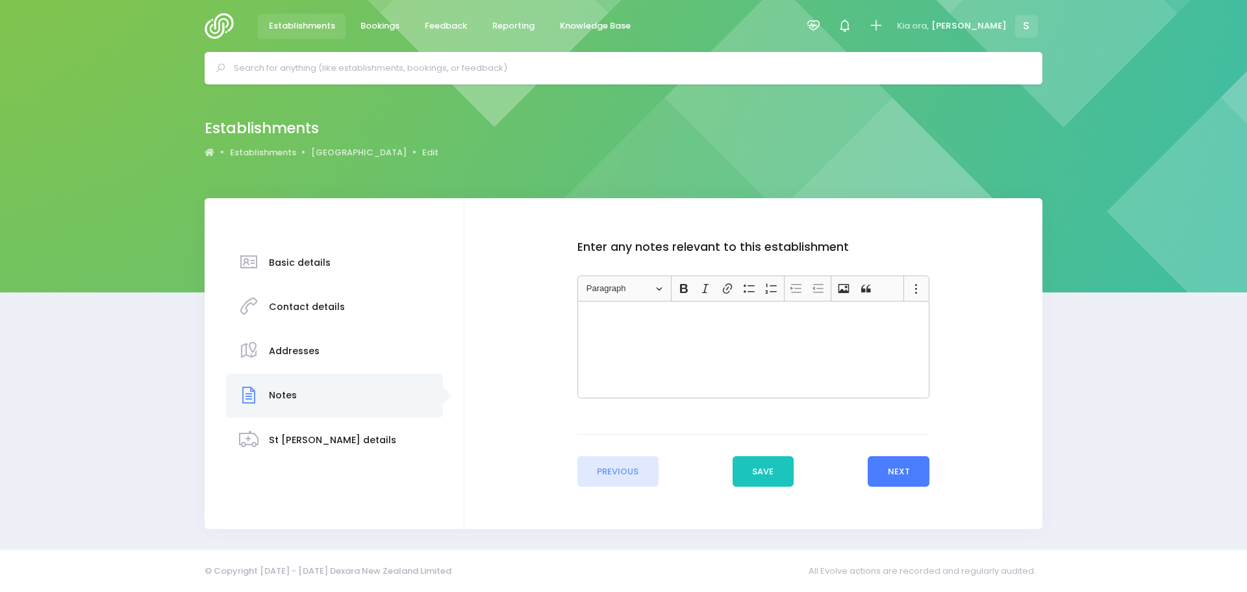
click at [901, 472] on button "Next" at bounding box center [899, 471] width 62 height 31
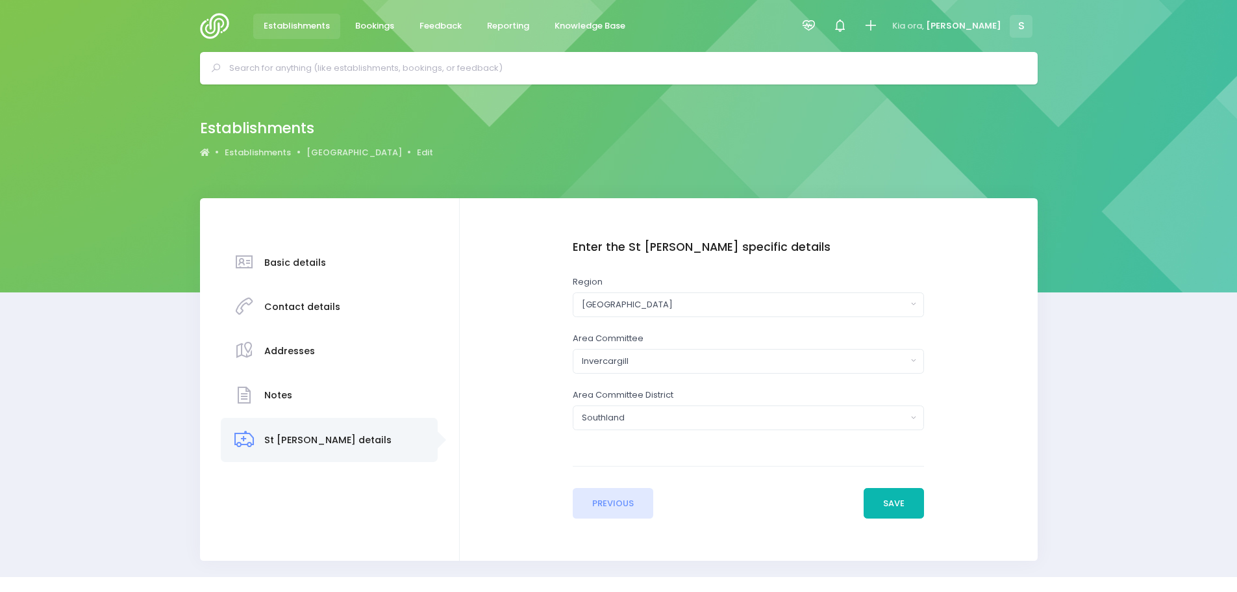
click at [895, 505] on button "Save" at bounding box center [894, 503] width 61 height 31
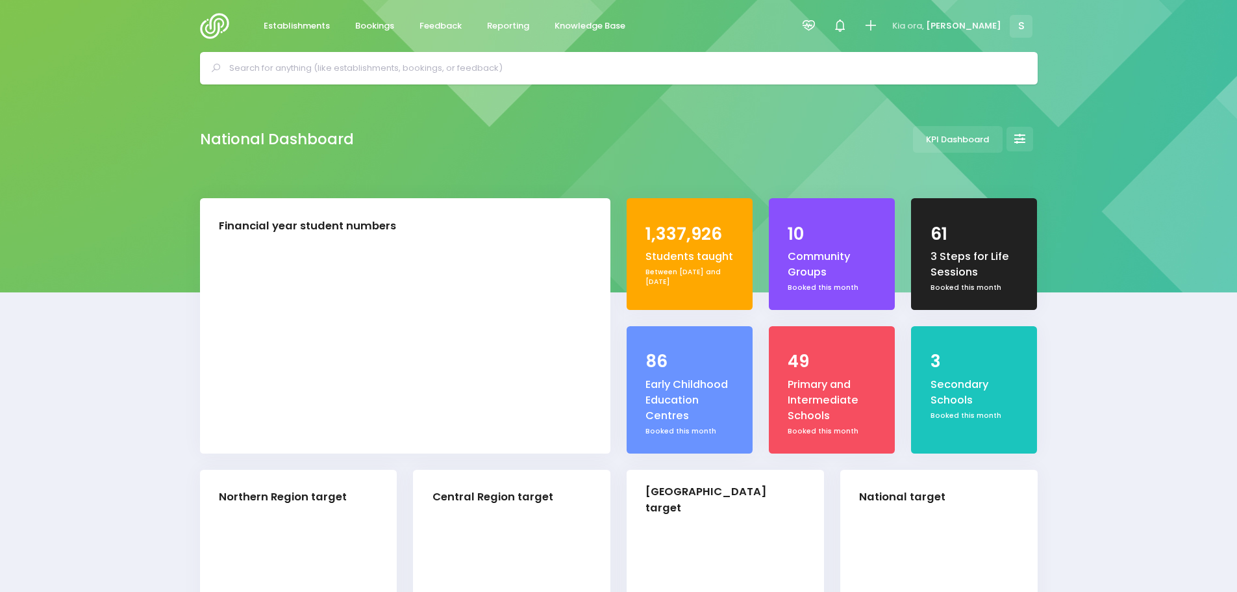
click at [328, 65] on input "text" at bounding box center [624, 67] width 790 height 19
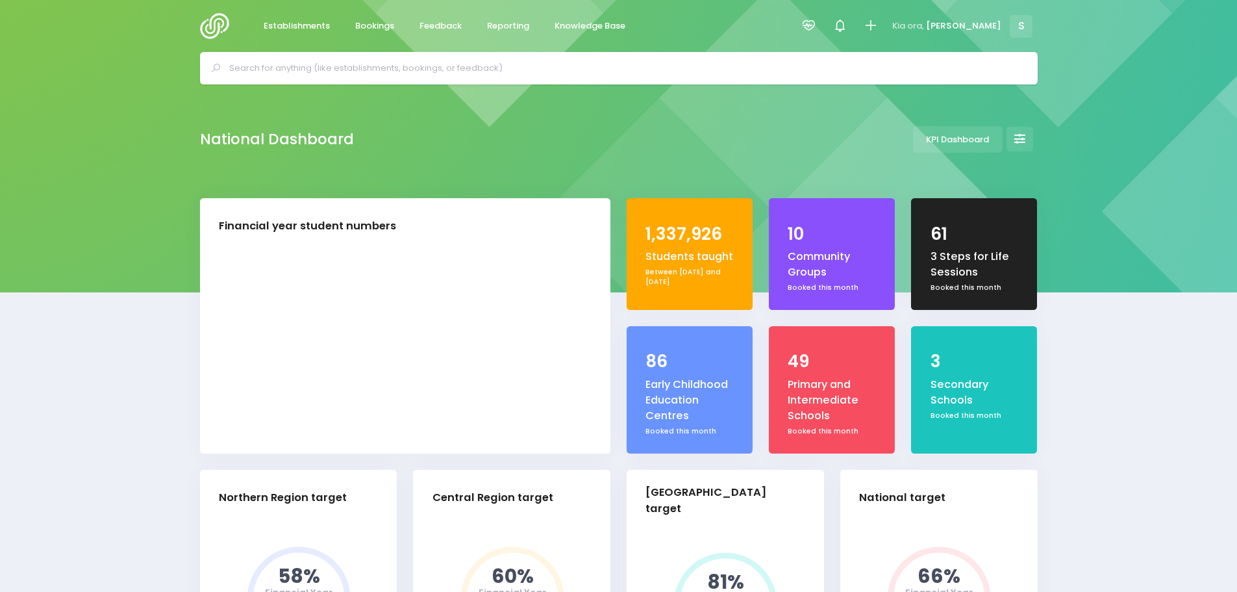
select select "5"
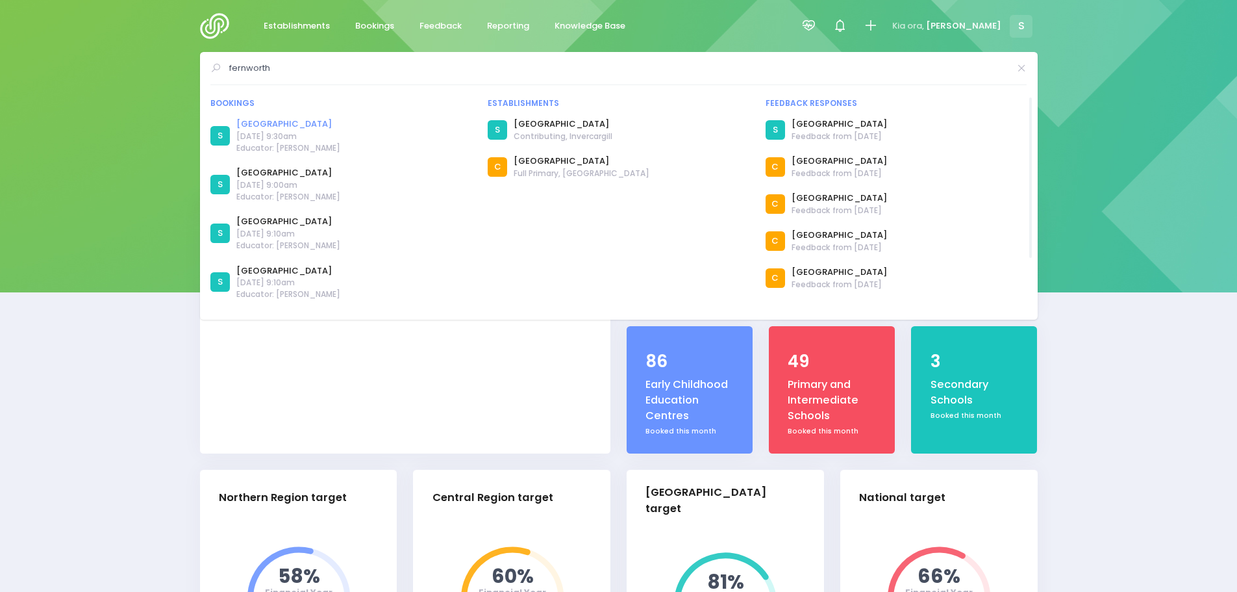
type input "fernworth"
click at [323, 124] on link "[GEOGRAPHIC_DATA]" at bounding box center [288, 124] width 104 height 13
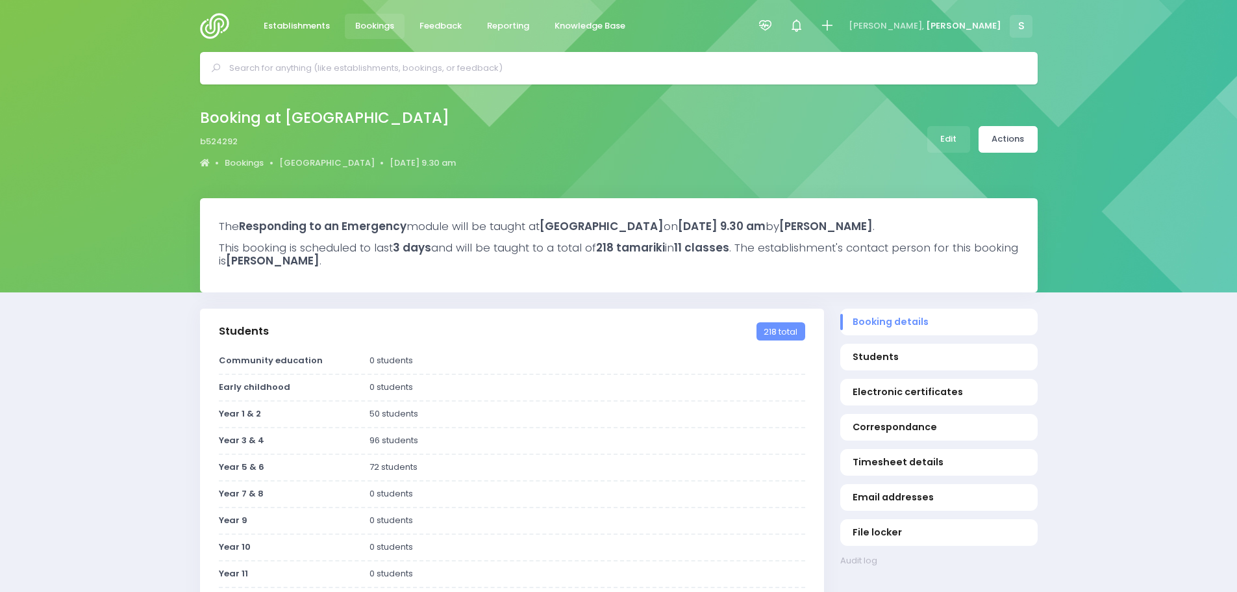
select select "5"
click at [1021, 138] on link "Actions" at bounding box center [1008, 139] width 59 height 27
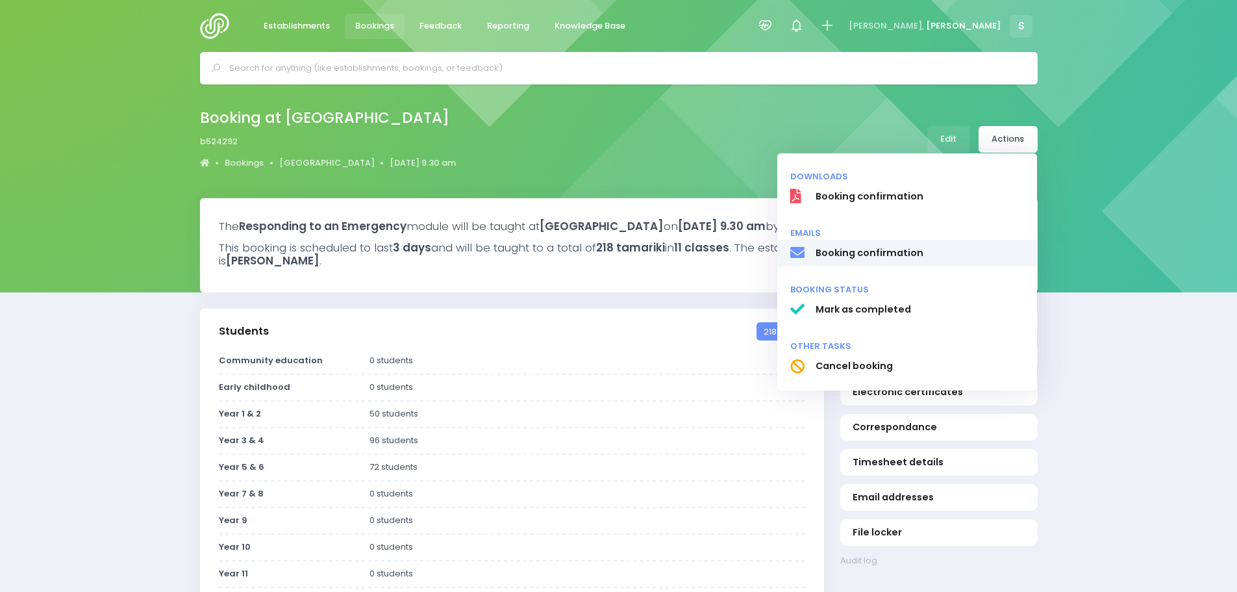
click at [863, 257] on span "Booking confirmation" at bounding box center [919, 253] width 209 height 14
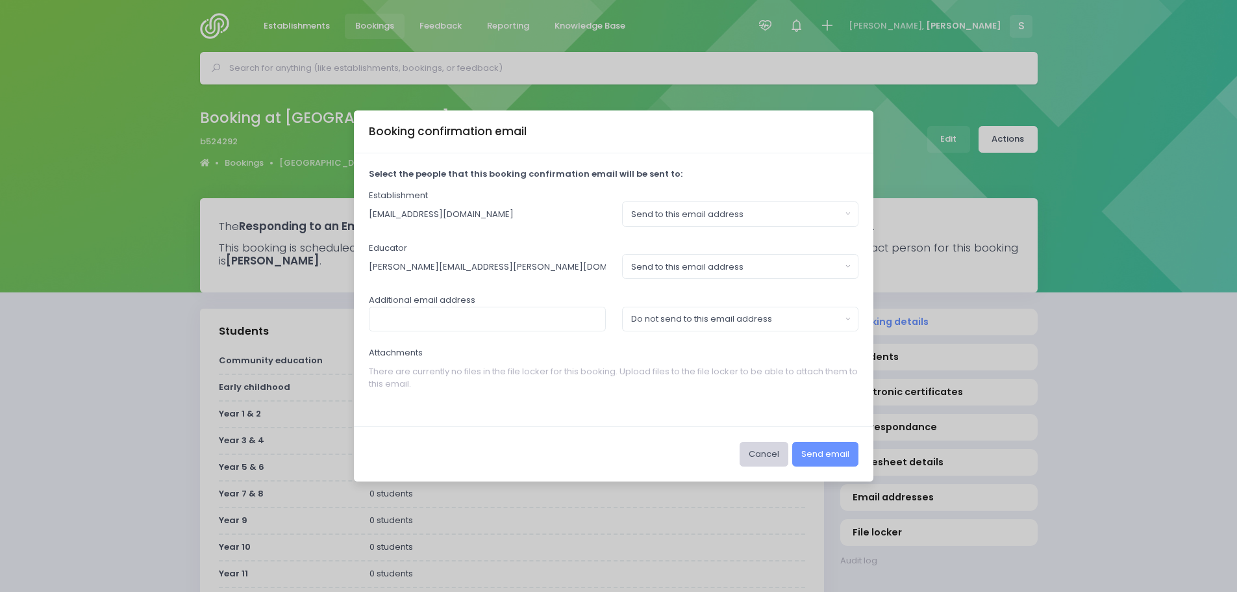
click at [766, 455] on button "Cancel" at bounding box center [764, 454] width 49 height 25
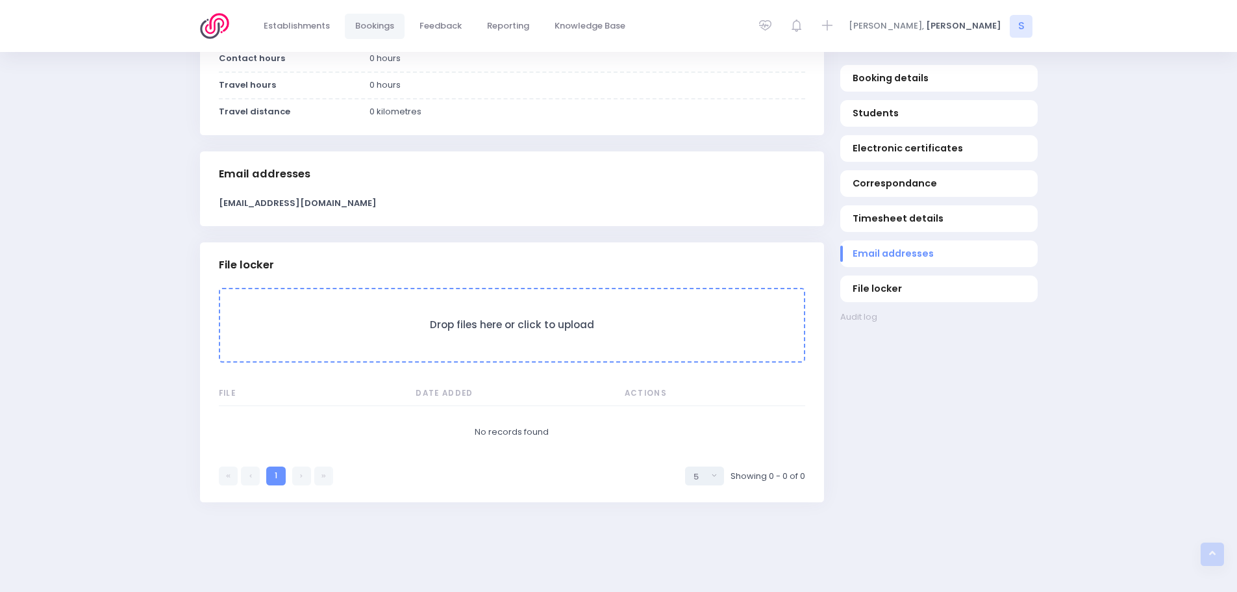
scroll to position [1034, 0]
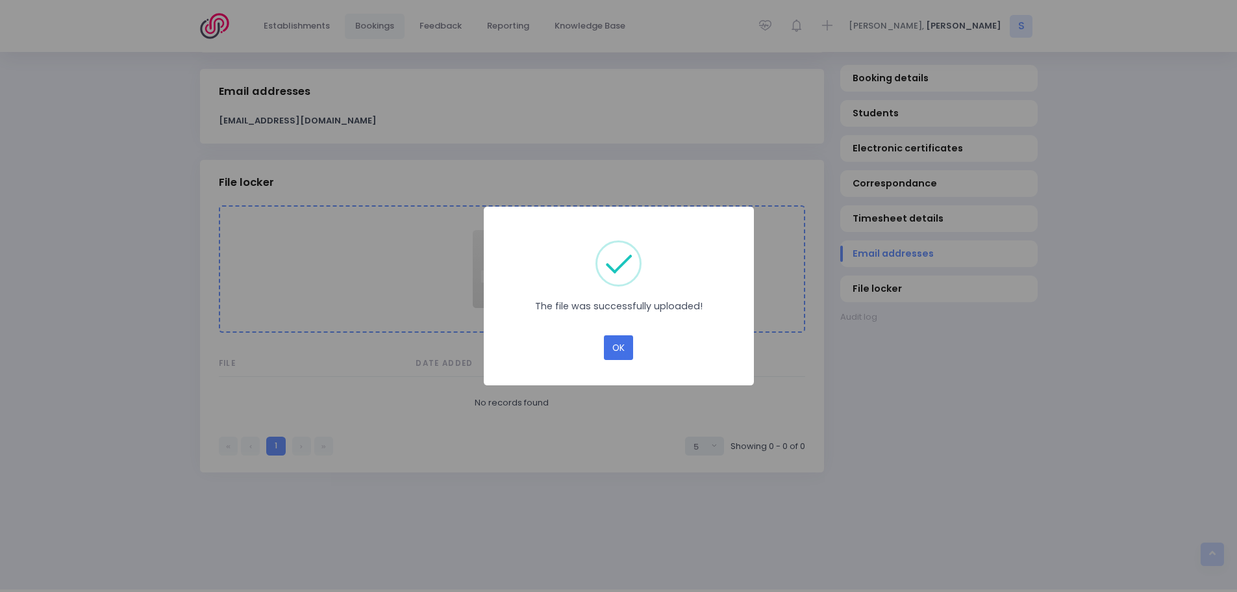
drag, startPoint x: 623, startPoint y: 351, endPoint x: 694, endPoint y: 356, distance: 71.0
click at [623, 350] on button "OK" at bounding box center [618, 347] width 29 height 25
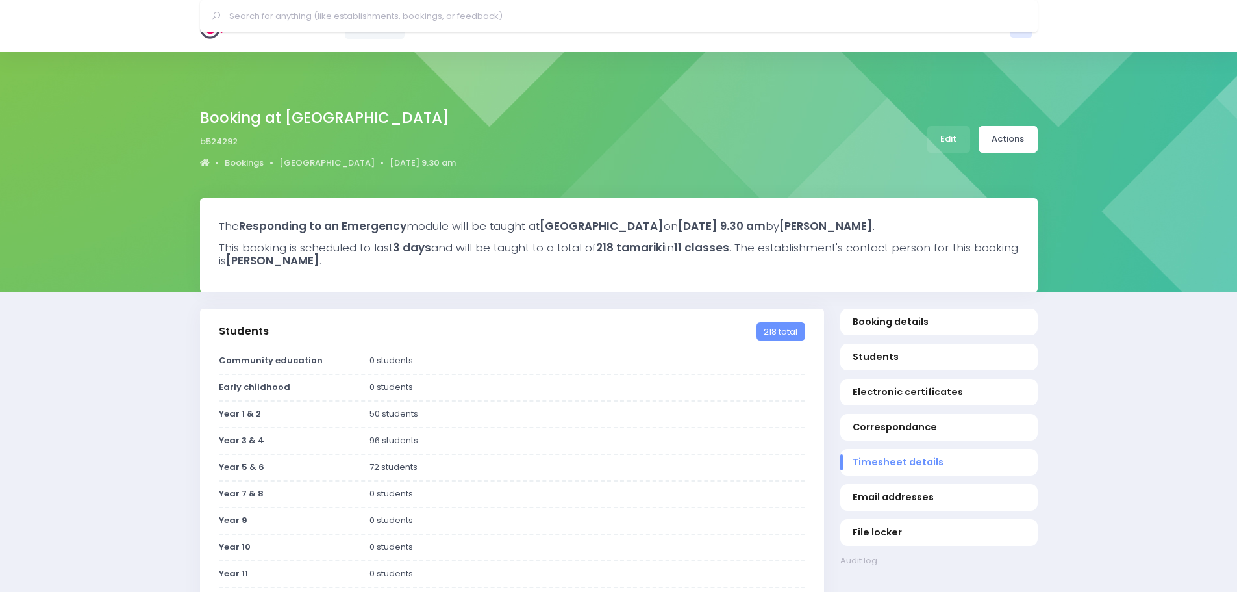
select select "5"
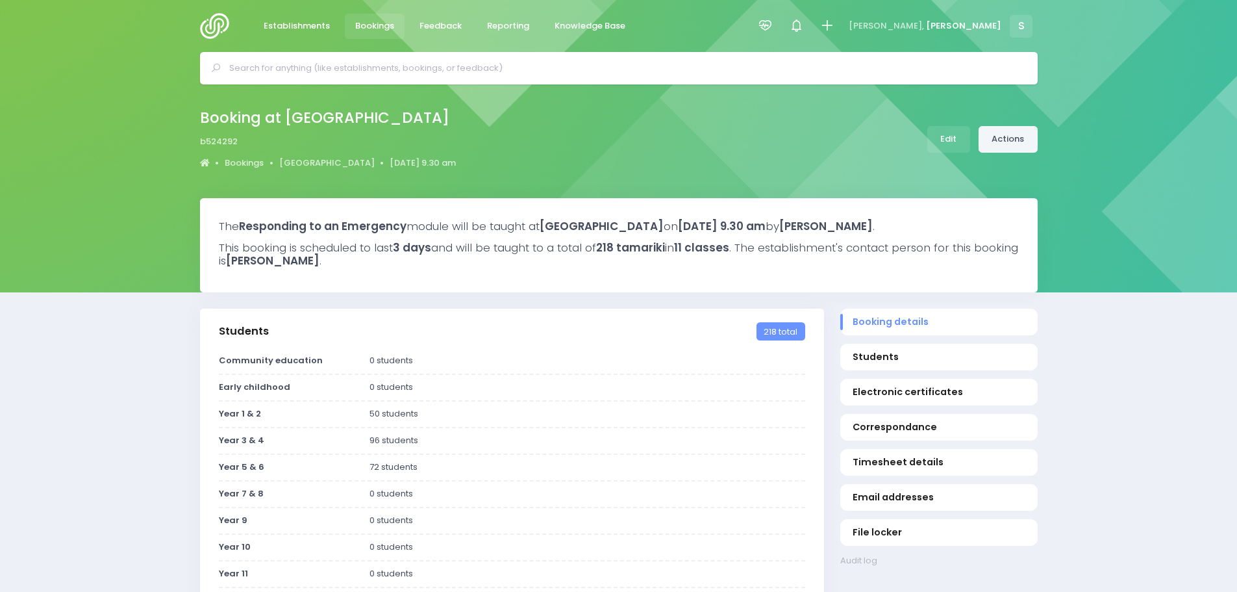
click at [998, 141] on link "Actions" at bounding box center [1008, 139] width 59 height 27
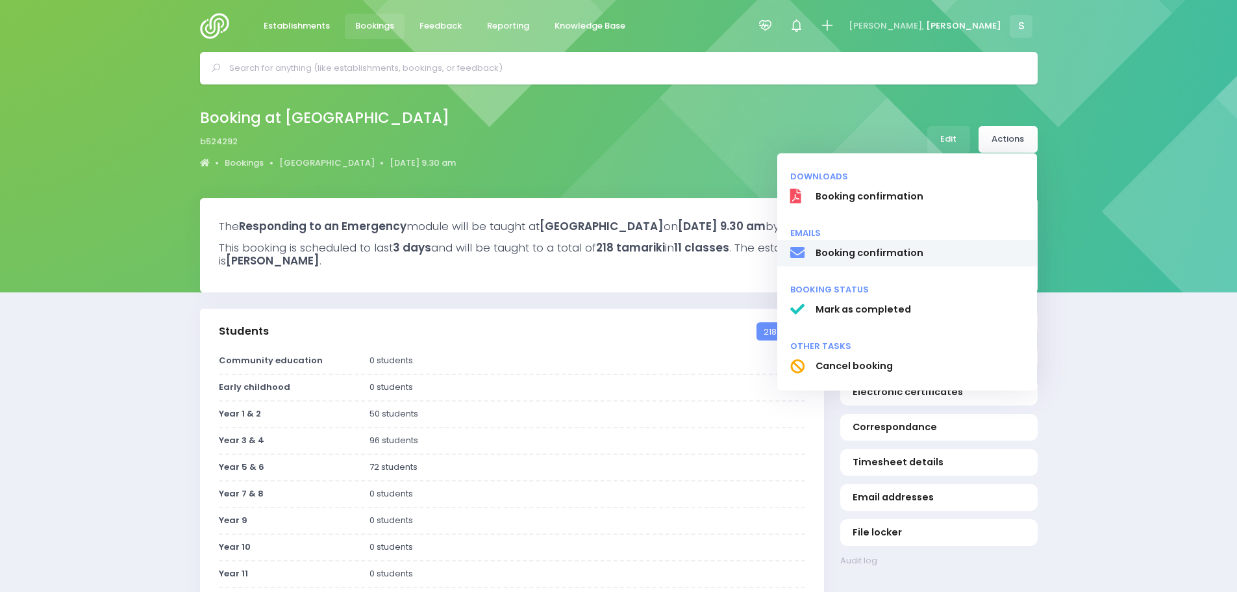
click at [892, 253] on span "Booking confirmation" at bounding box center [919, 253] width 209 height 14
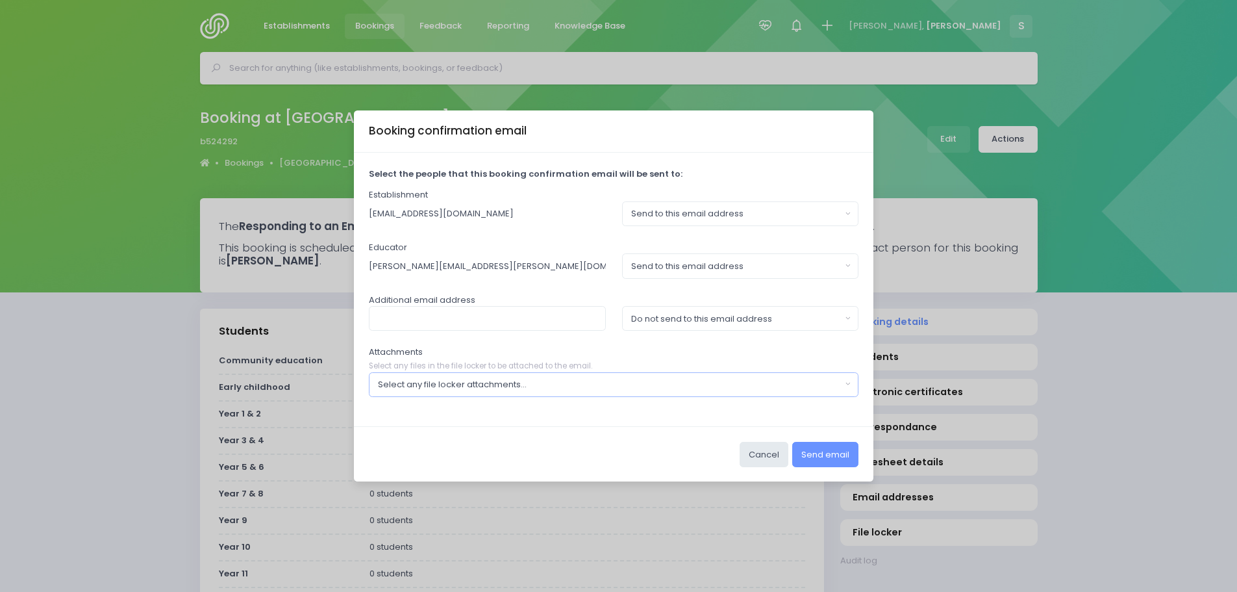
click at [700, 390] on div "Select any file locker attachments..." at bounding box center [610, 384] width 464 height 13
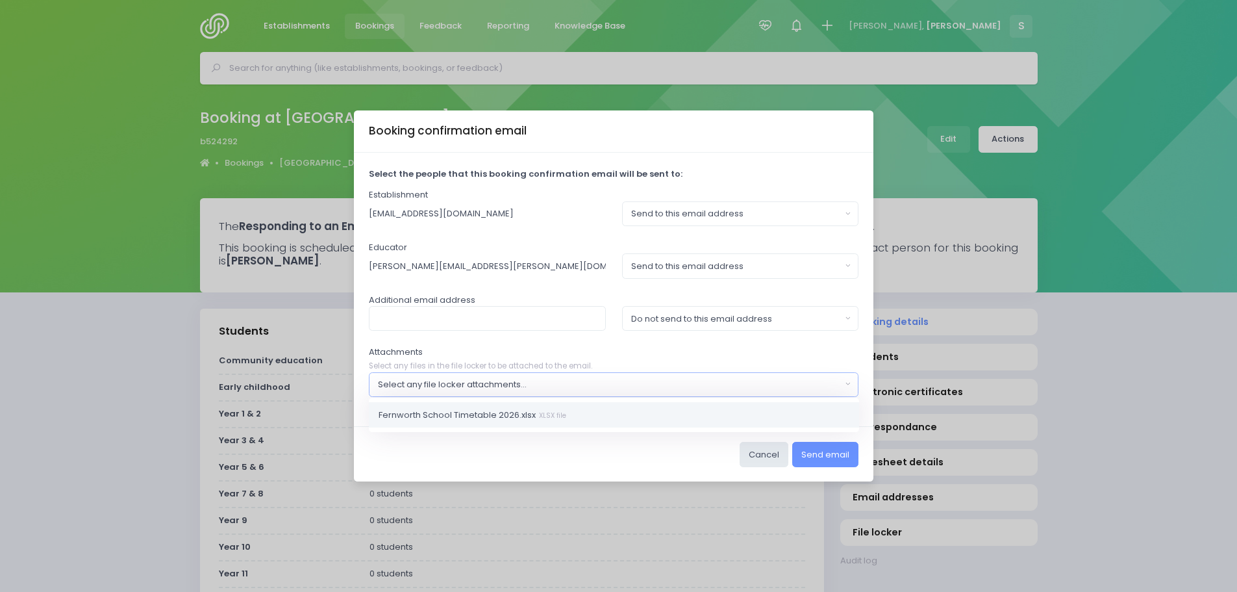
click at [606, 422] on link "Fernworth School Timetable 2026.xlsx XLSX file" at bounding box center [614, 414] width 490 height 26
select select "11442"
click at [825, 456] on button "Send email" at bounding box center [825, 454] width 66 height 25
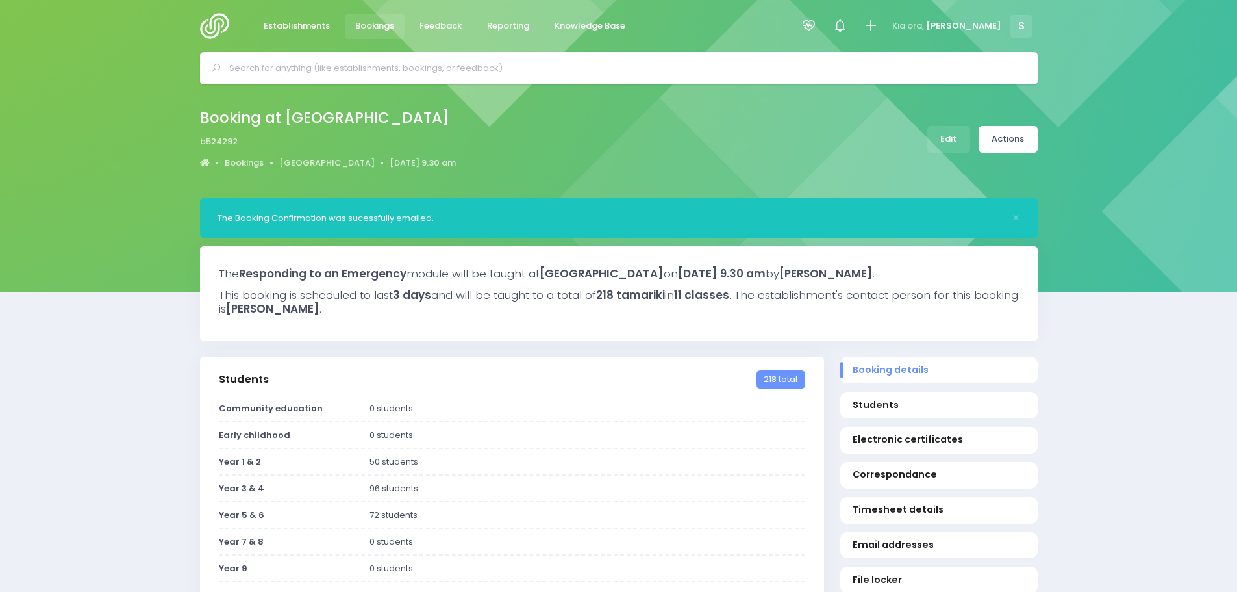
select select "5"
click at [438, 23] on span "Feedback" at bounding box center [440, 25] width 42 height 13
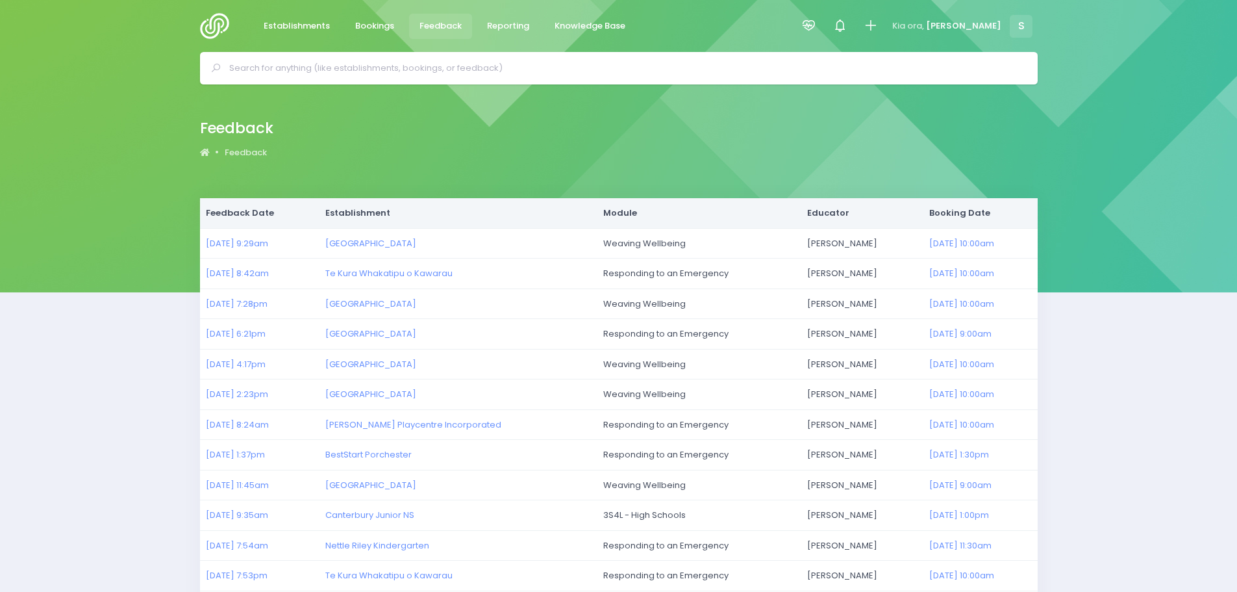
click at [210, 23] on img at bounding box center [218, 26] width 37 height 26
